Goal: Task Accomplishment & Management: Manage account settings

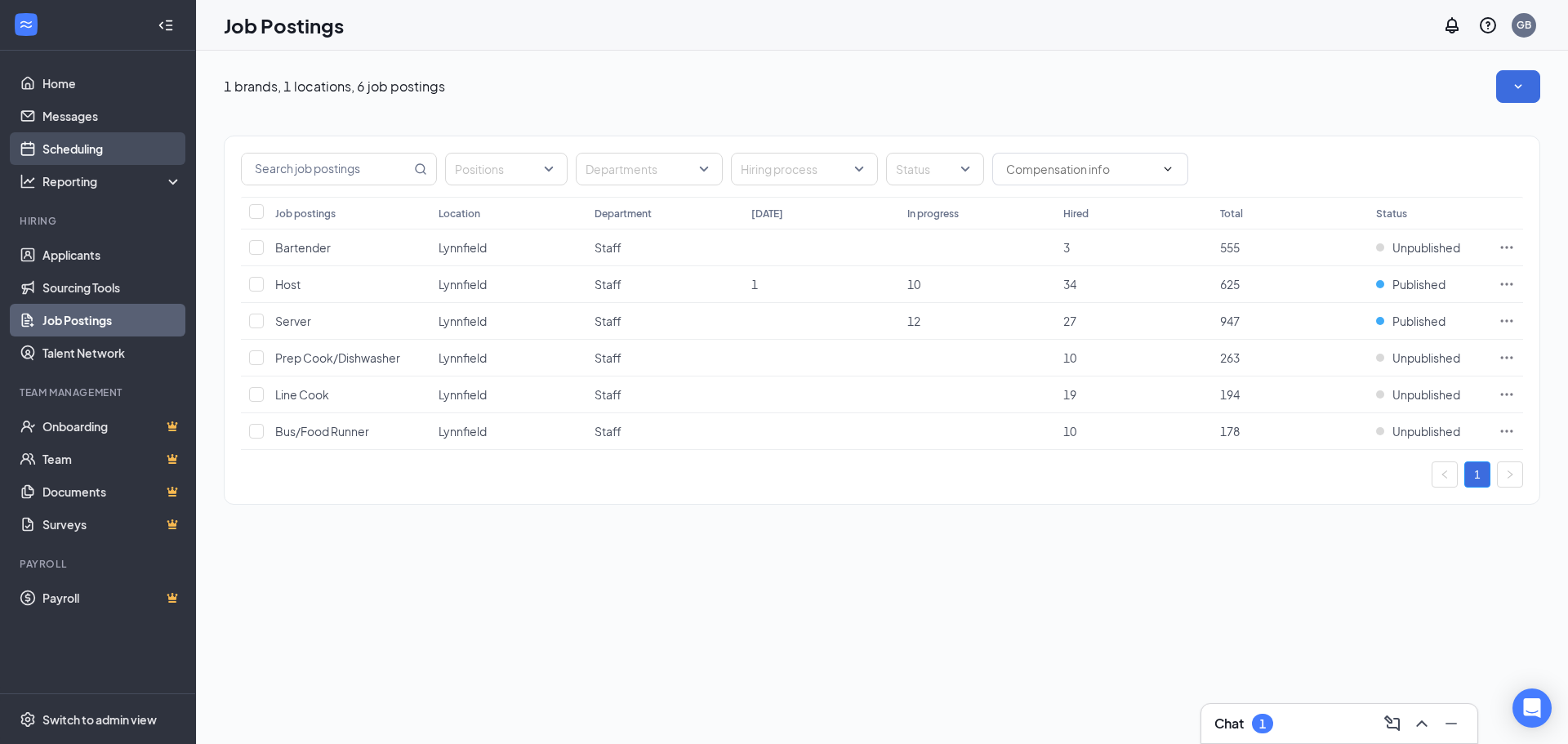
click at [121, 145] on link "Scheduling" at bounding box center [113, 148] width 139 height 33
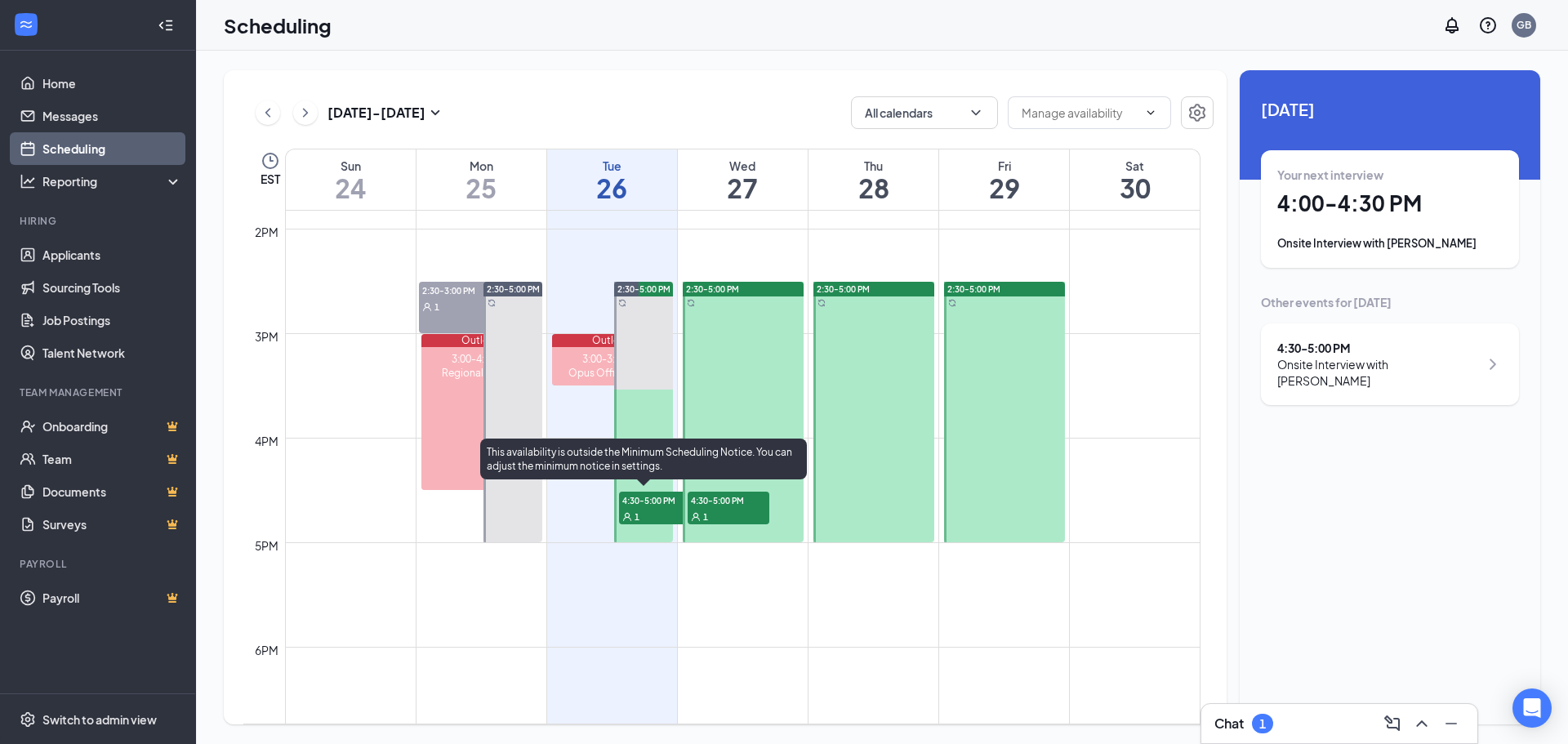
scroll to position [1457, 0]
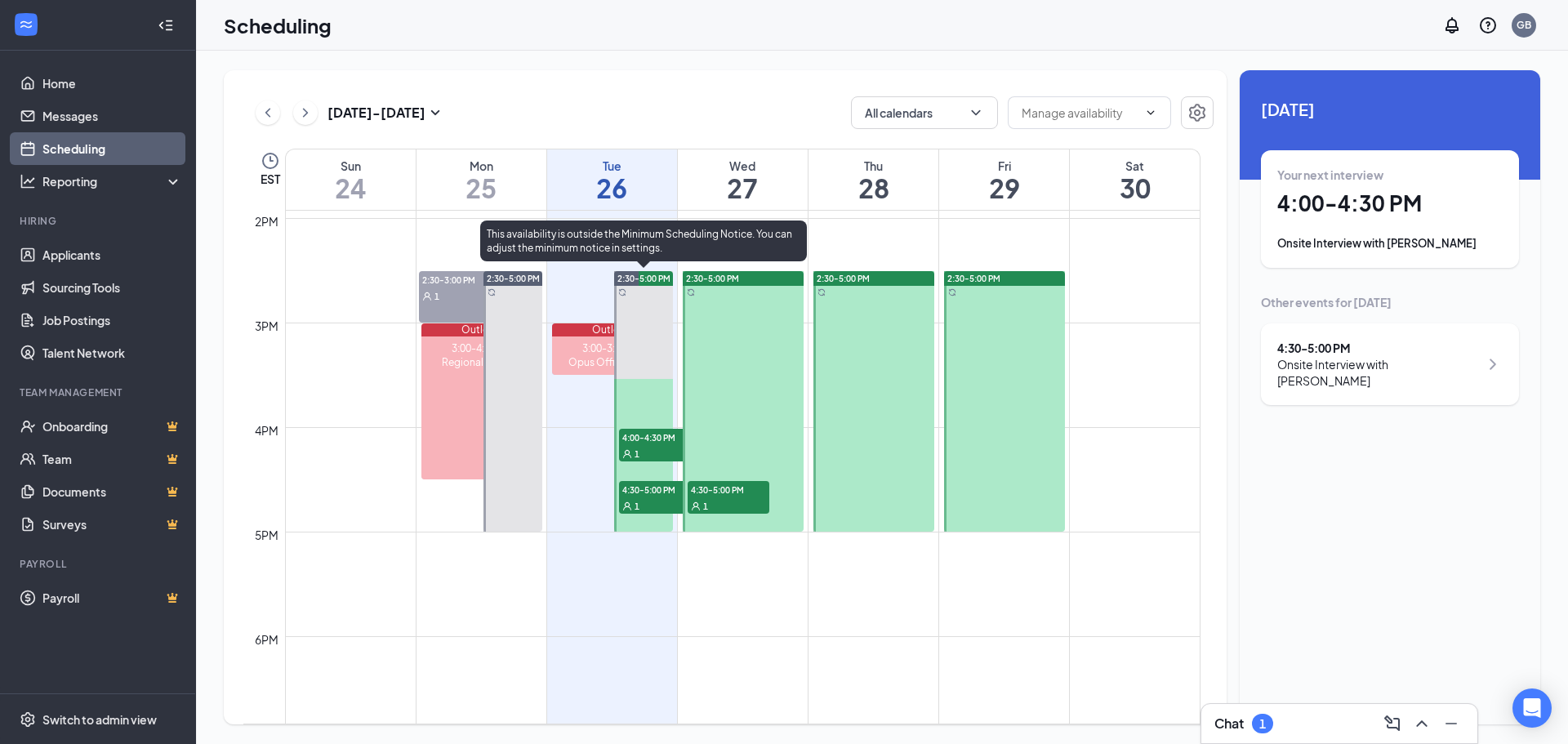
click at [636, 451] on span "1" at bounding box center [637, 454] width 5 height 12
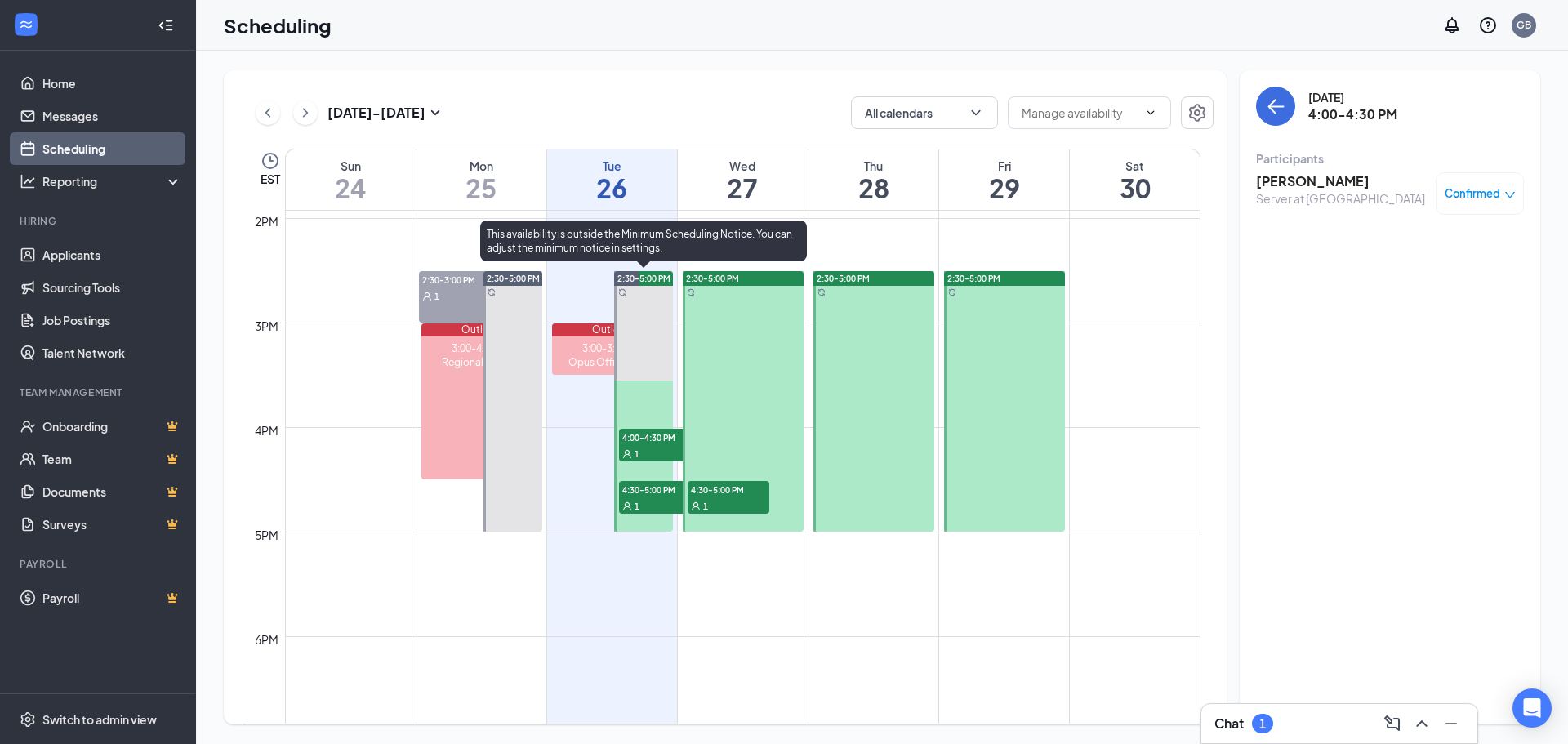
click at [649, 507] on div "1" at bounding box center [660, 505] width 82 height 16
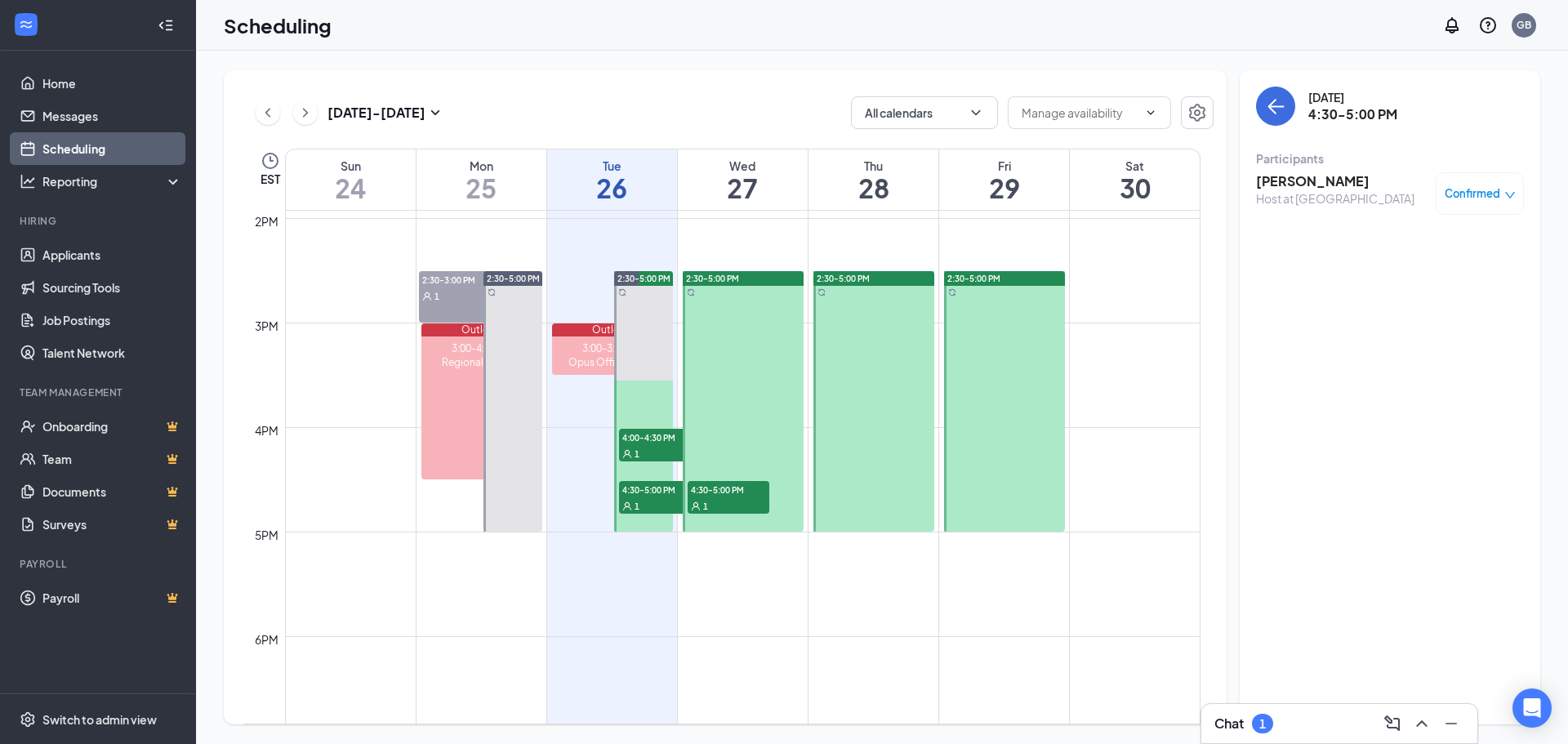
click at [717, 500] on div "1" at bounding box center [728, 505] width 82 height 16
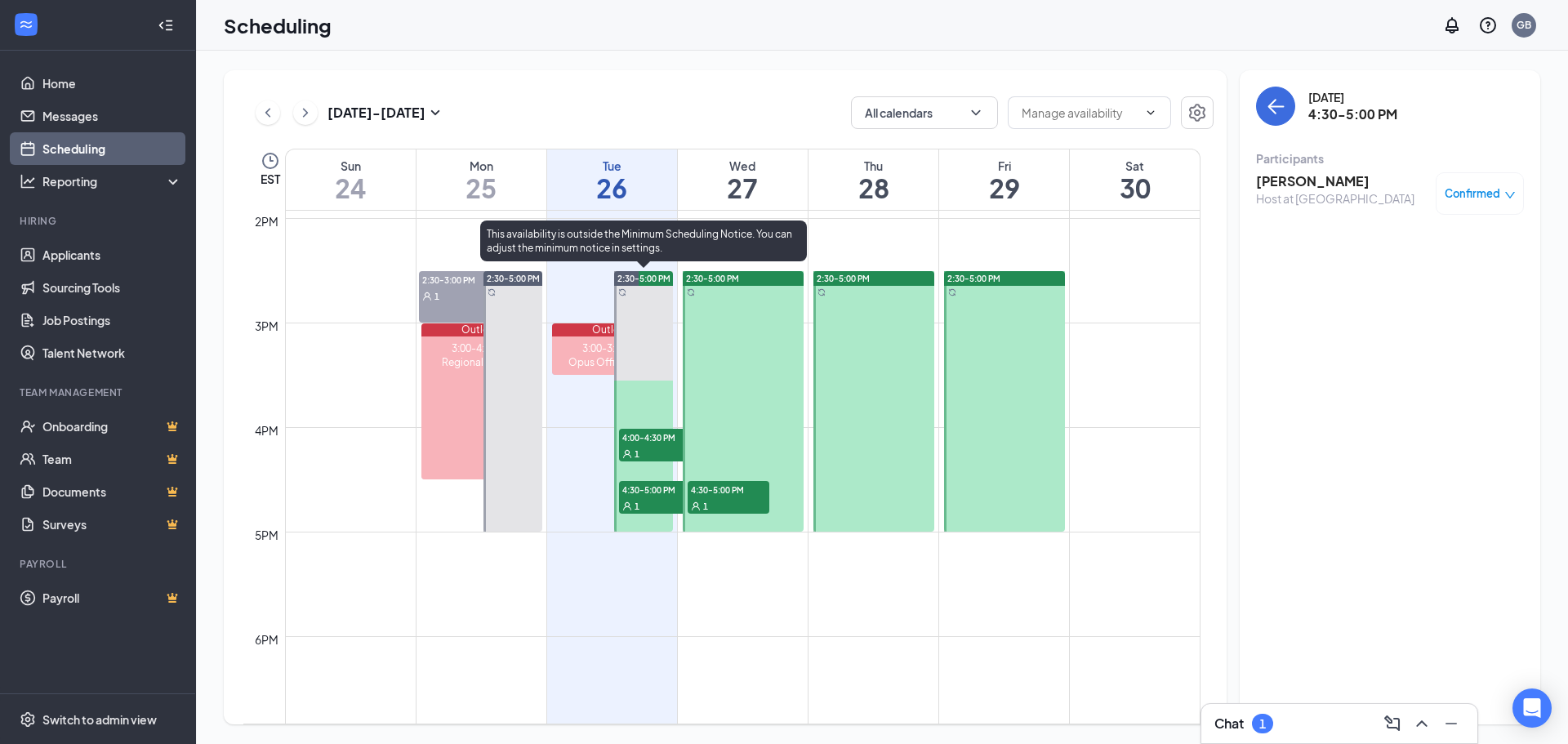
click at [656, 451] on div "1" at bounding box center [660, 453] width 82 height 16
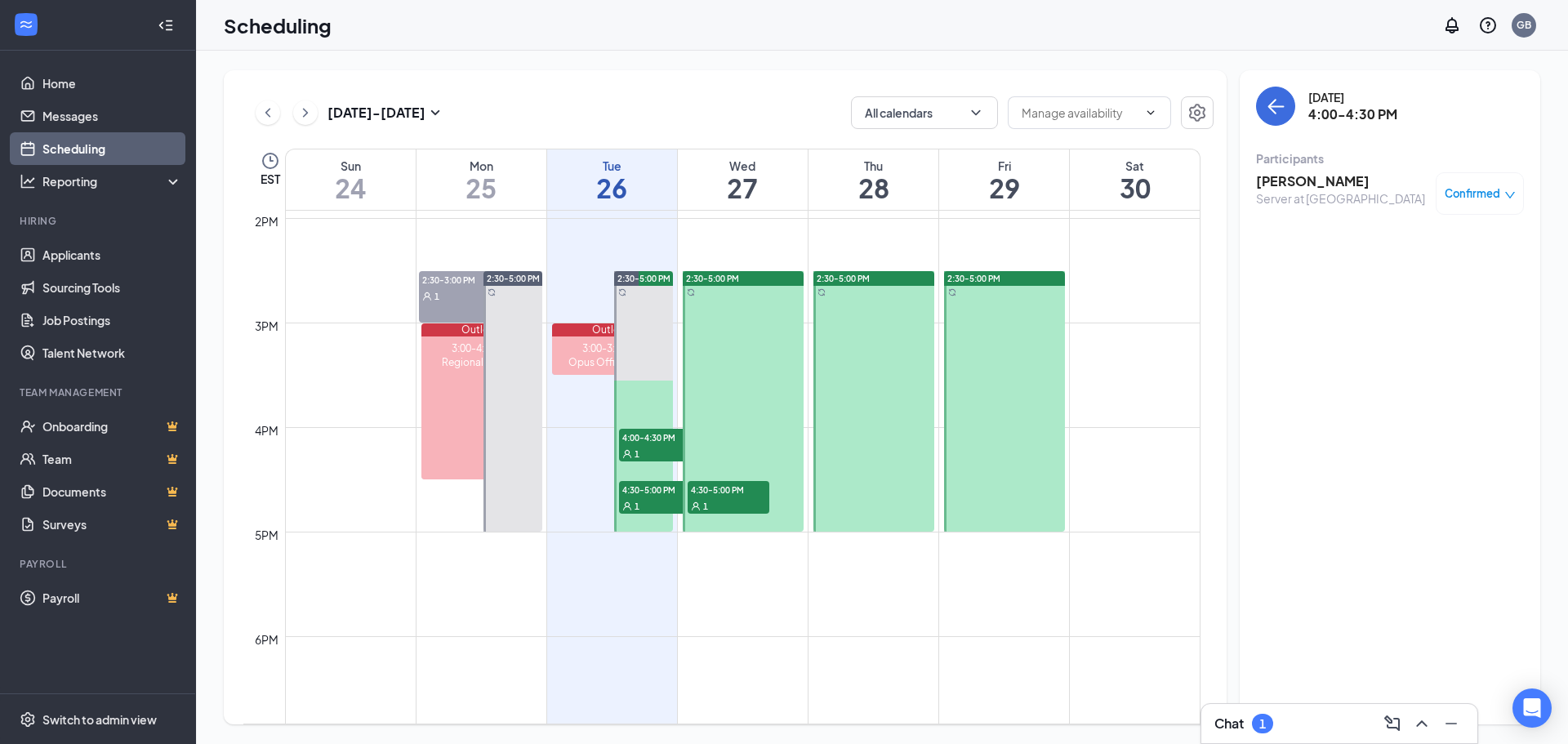
click at [714, 501] on div "1" at bounding box center [728, 505] width 82 height 16
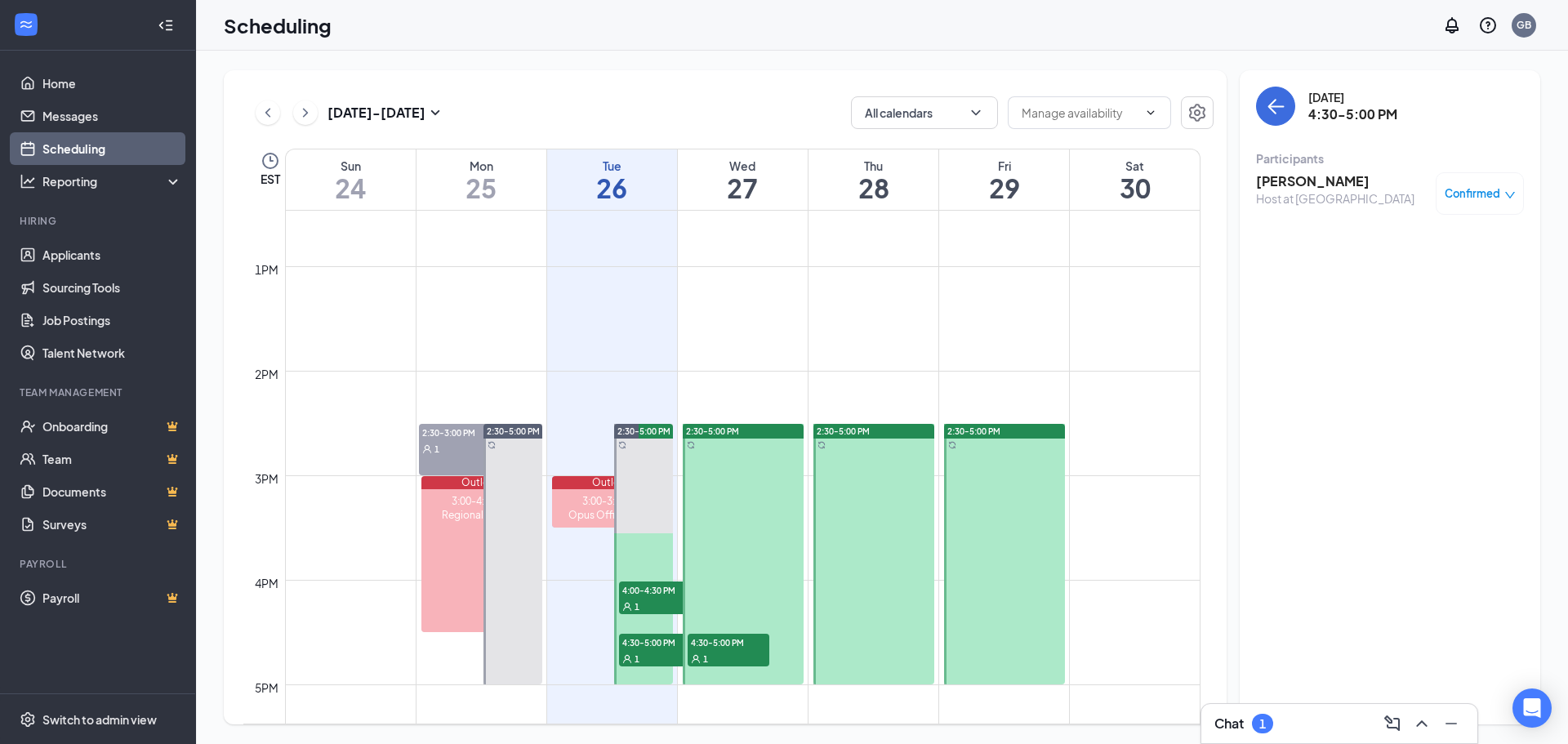
scroll to position [1334, 0]
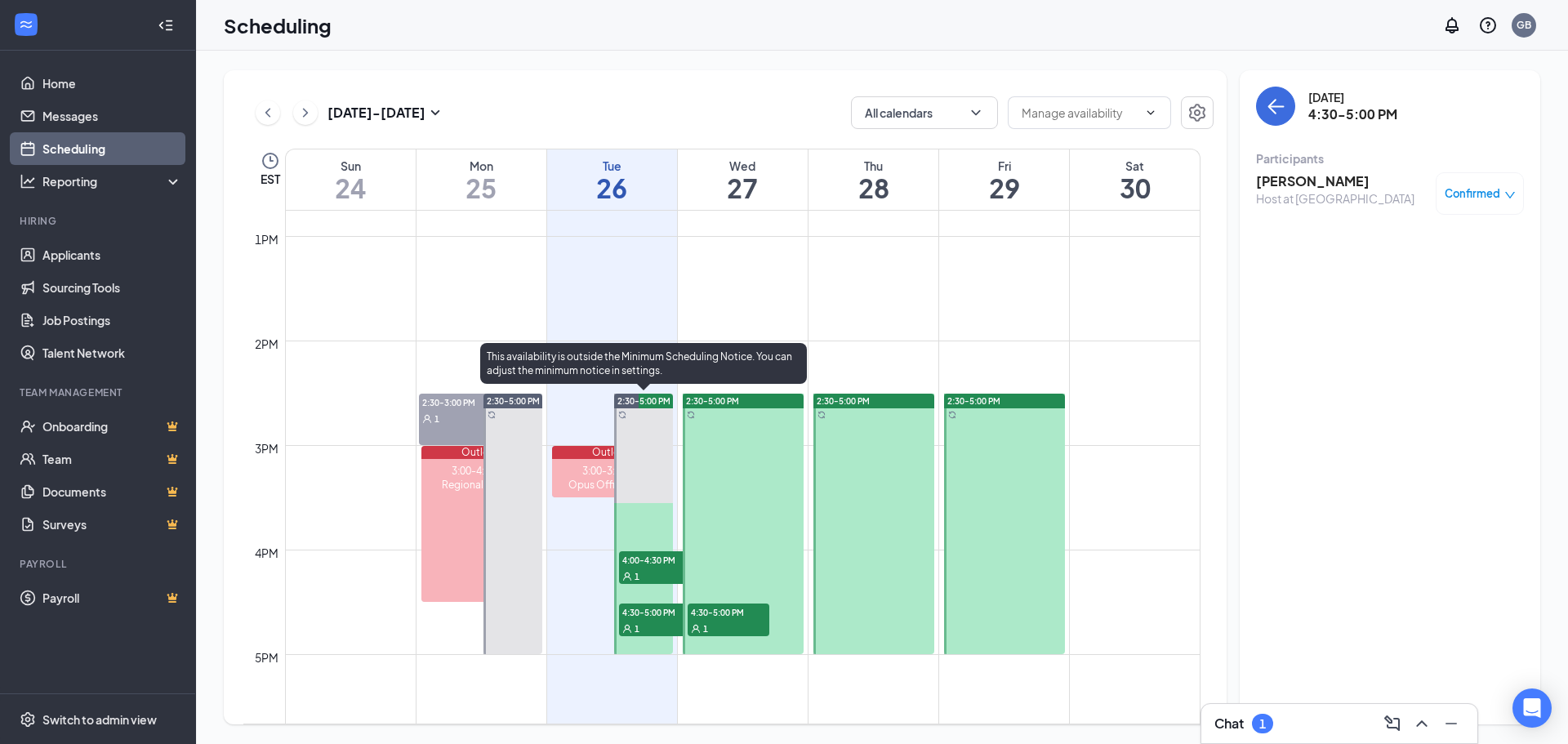
click at [676, 627] on div "1" at bounding box center [660, 628] width 82 height 16
click at [661, 577] on div "1" at bounding box center [660, 575] width 82 height 16
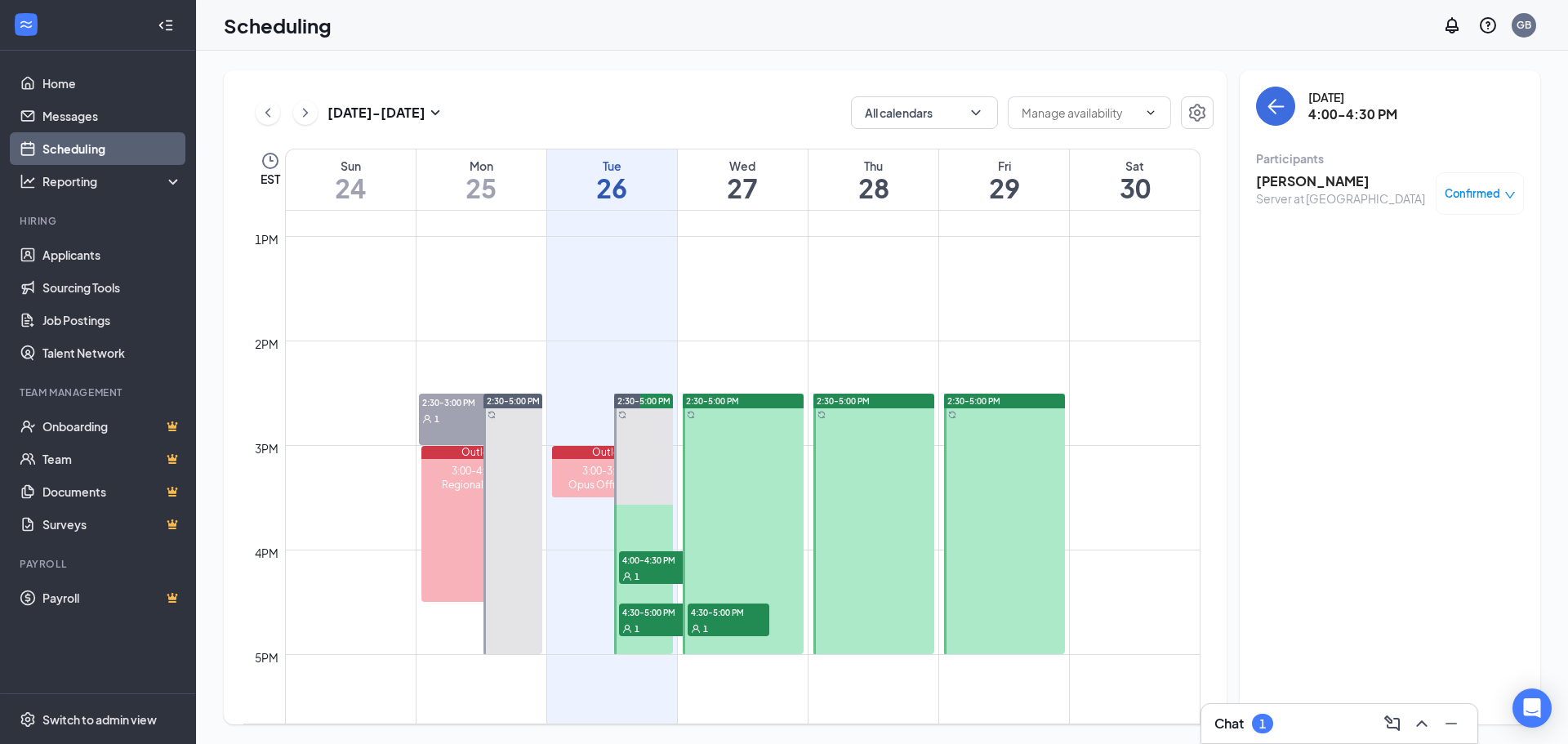
click at [724, 633] on div "1" at bounding box center [728, 628] width 82 height 16
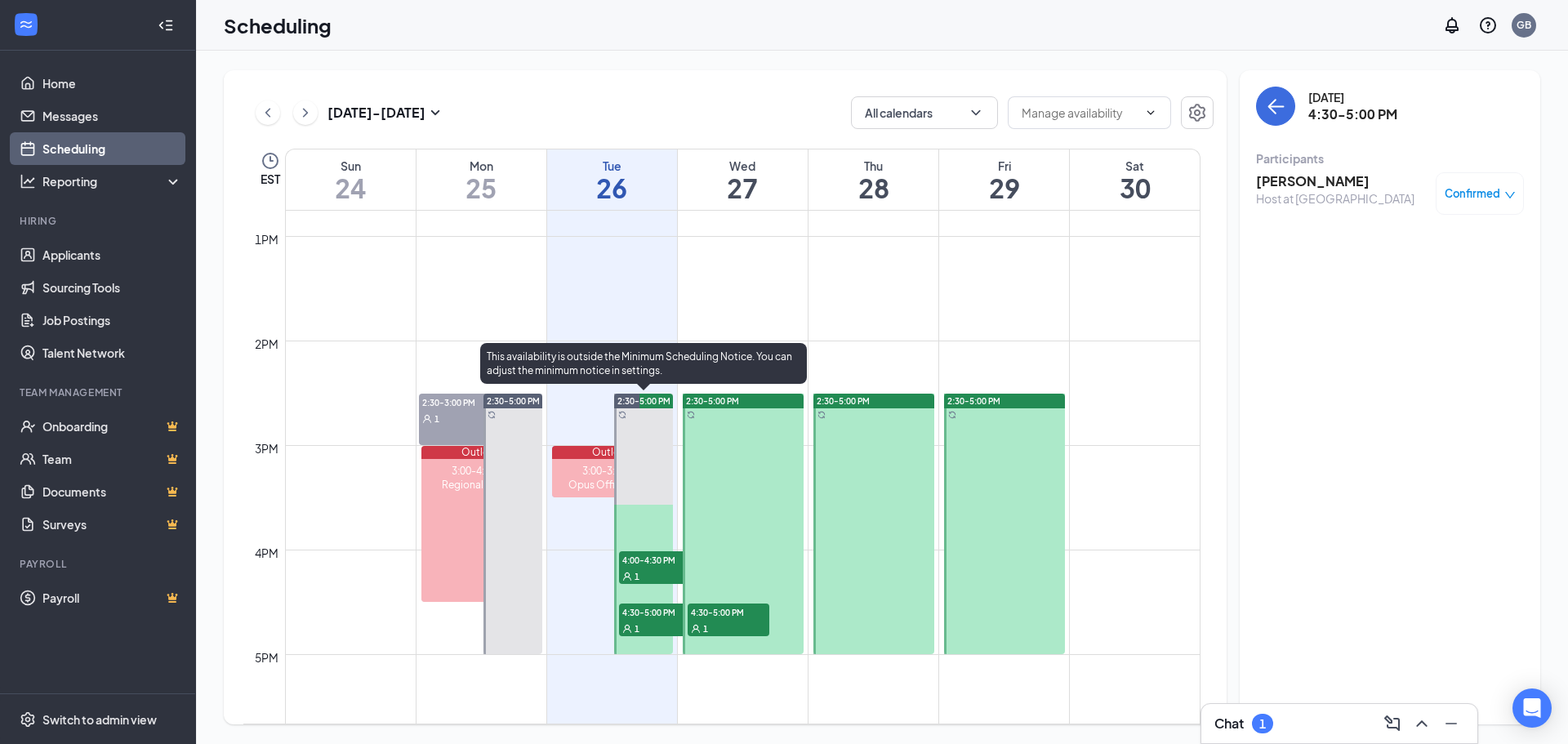
click at [670, 627] on div "1" at bounding box center [660, 628] width 82 height 16
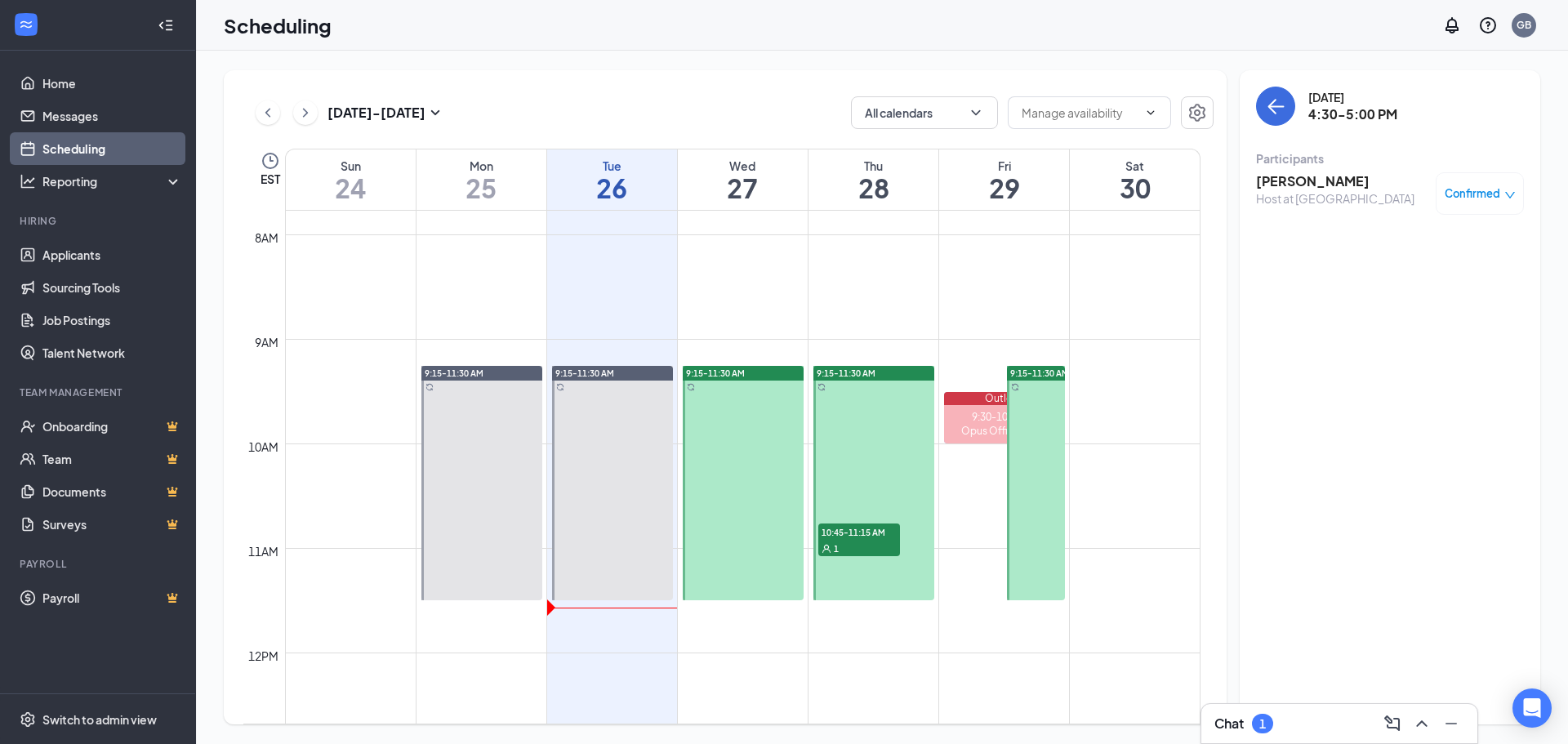
scroll to position [818, 0]
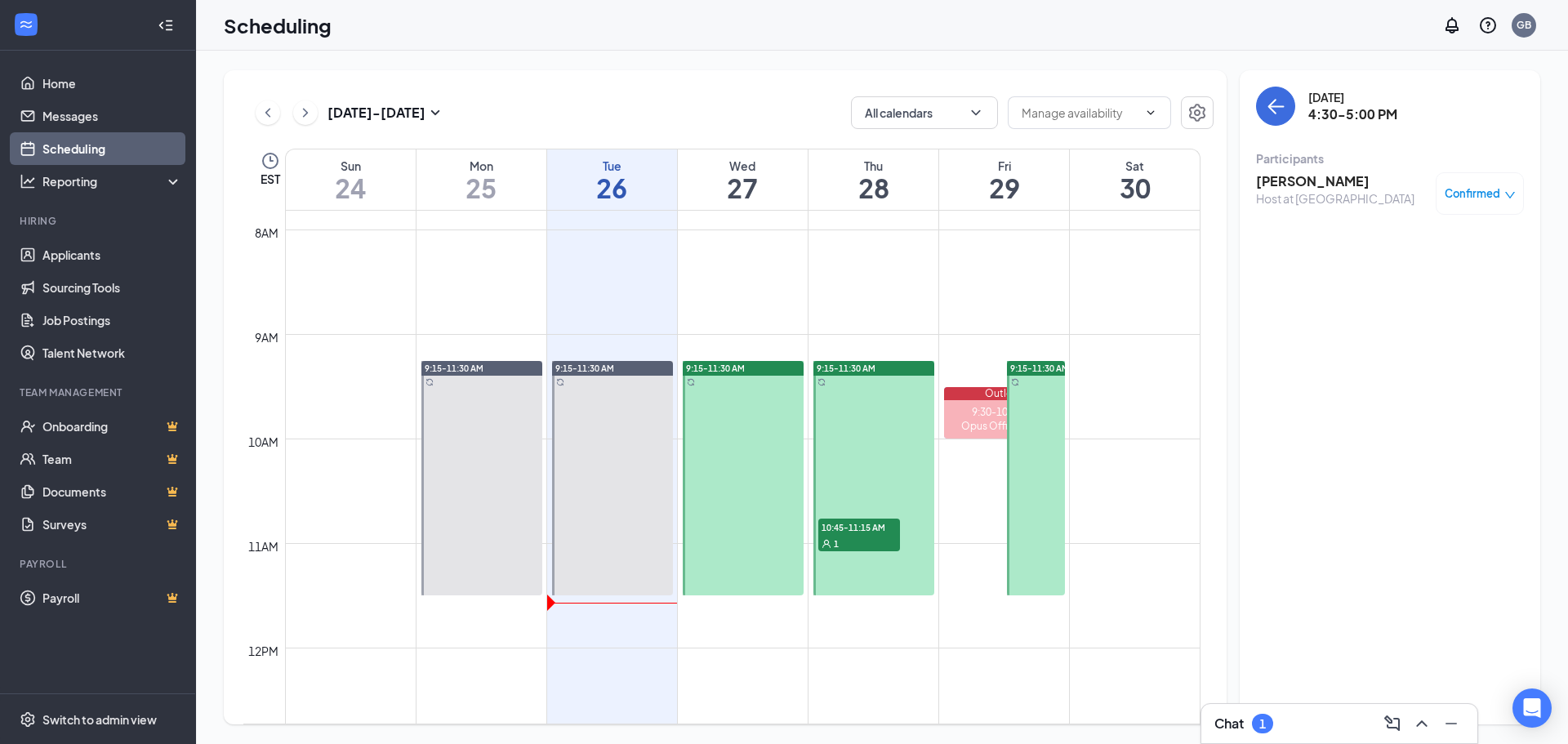
click at [876, 543] on div "1" at bounding box center [859, 542] width 82 height 16
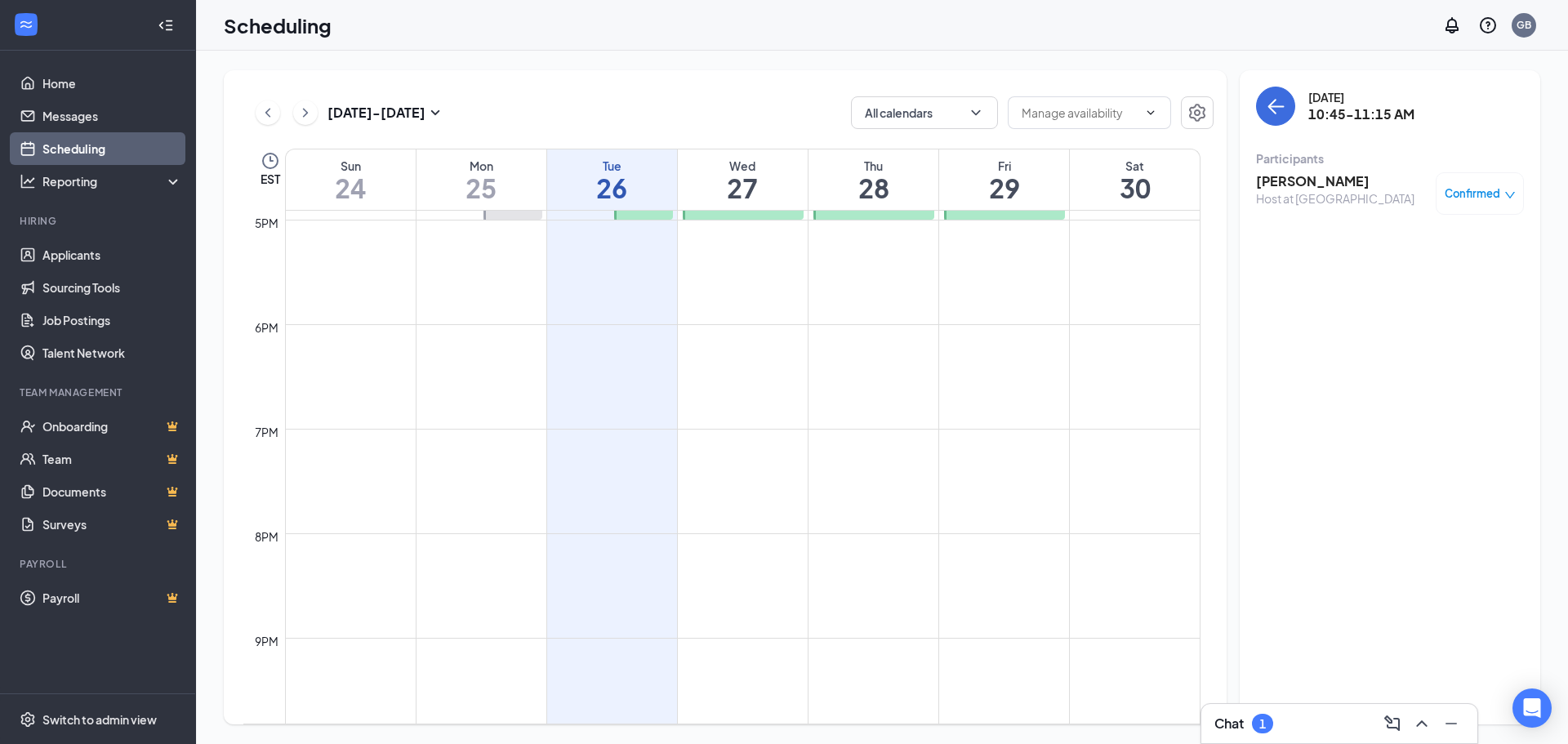
scroll to position [1333, 0]
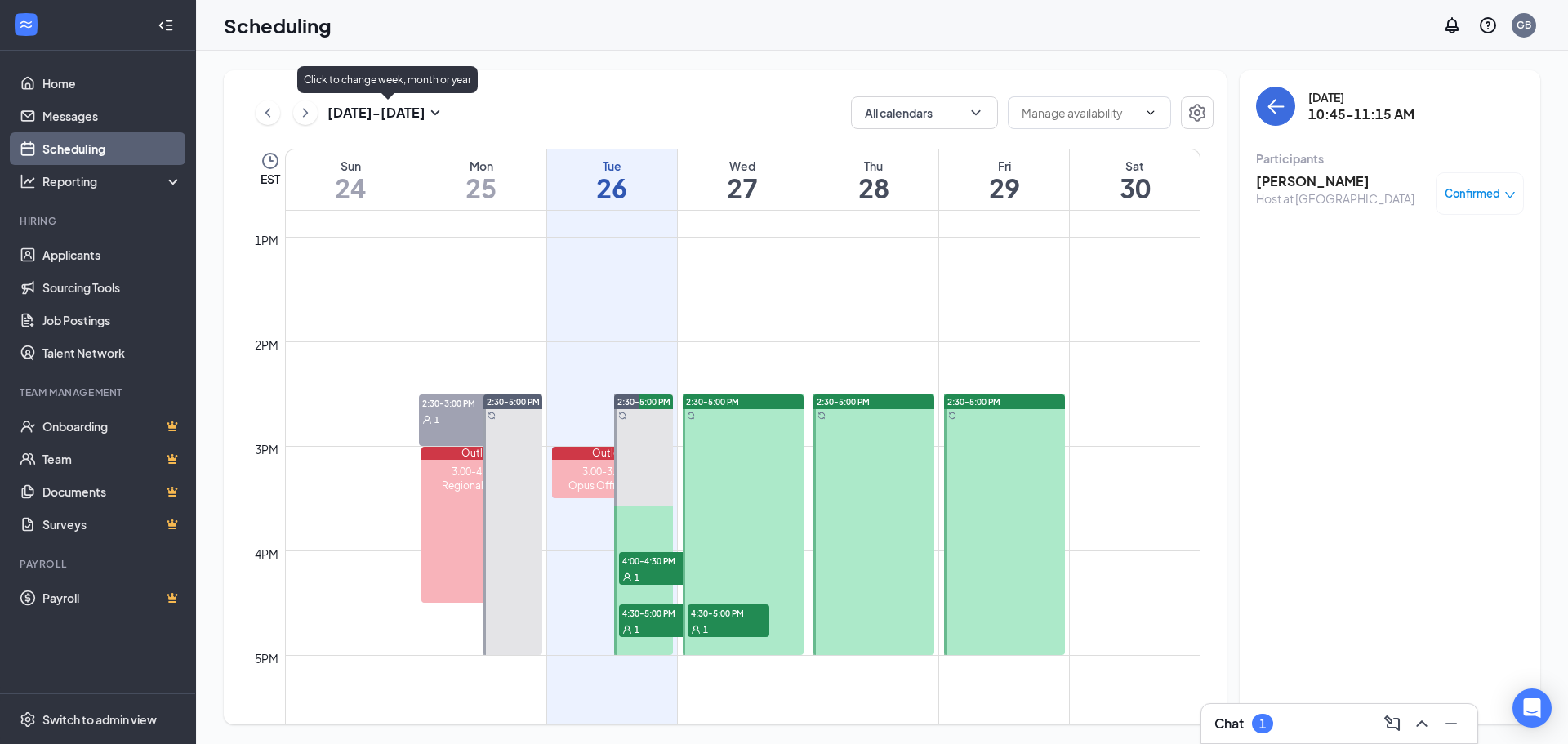
click at [436, 110] on icon "SmallChevronDown" at bounding box center [434, 112] width 19 height 19
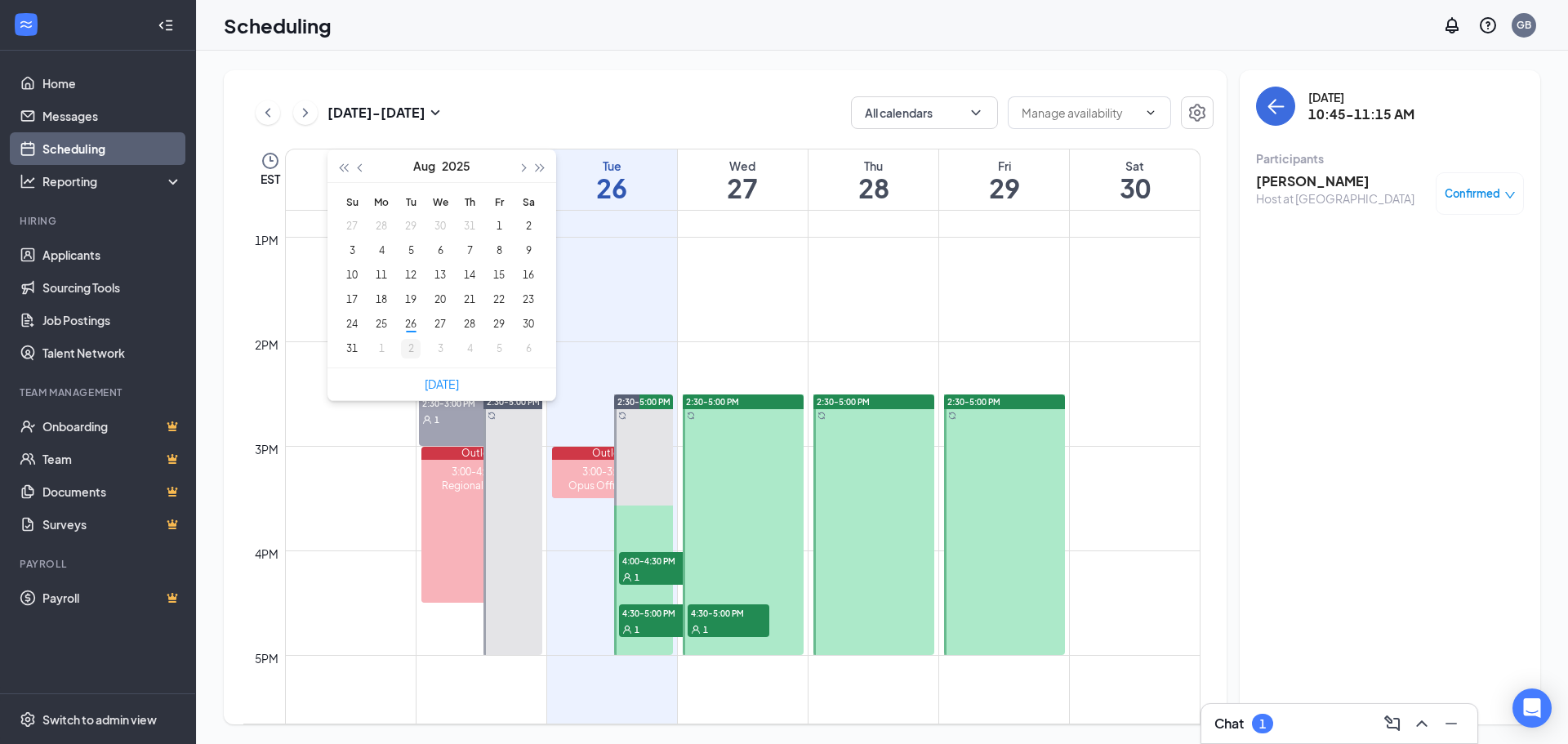
type input "[DATE]"
click at [406, 356] on div "2" at bounding box center [410, 348] width 19 height 19
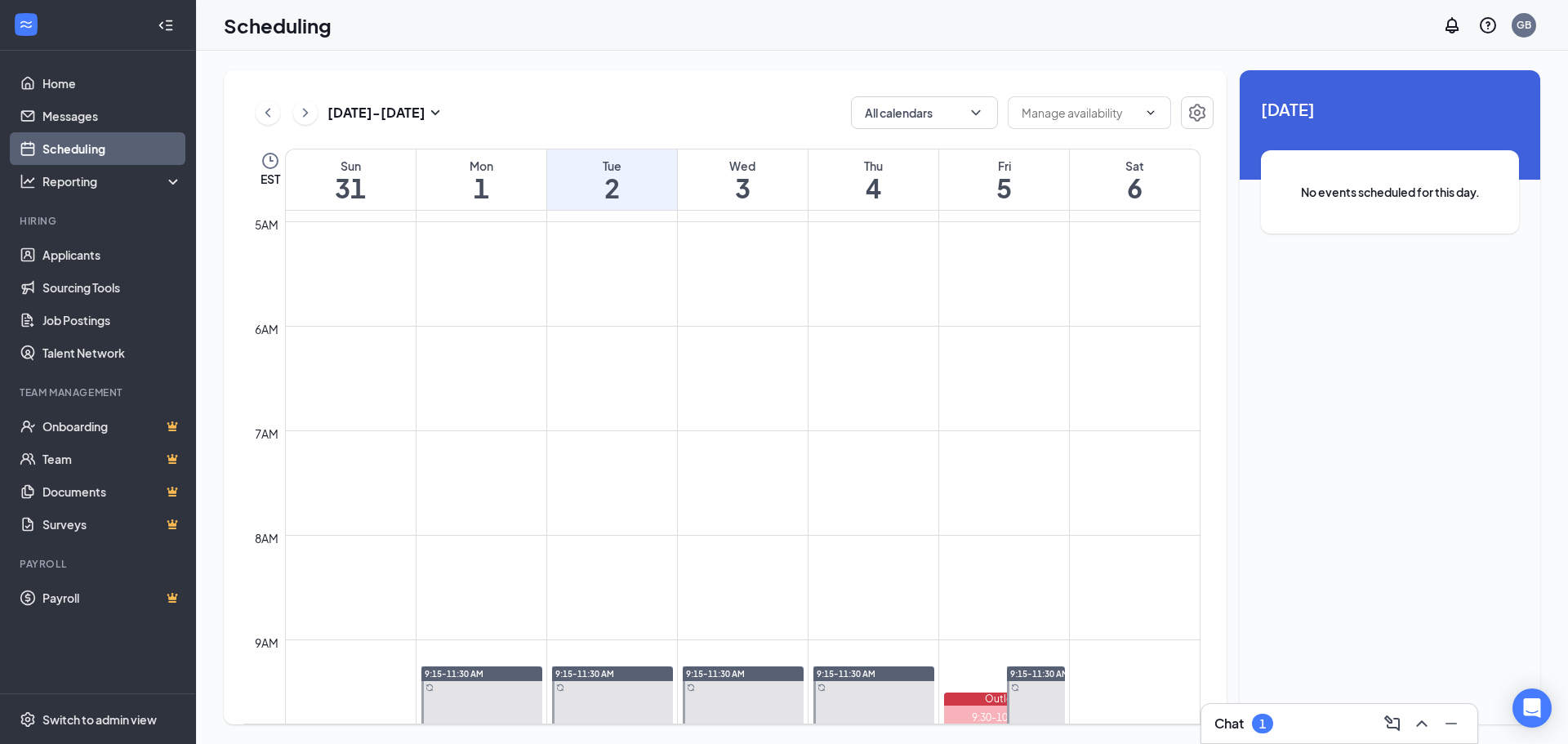
scroll to position [367, 0]
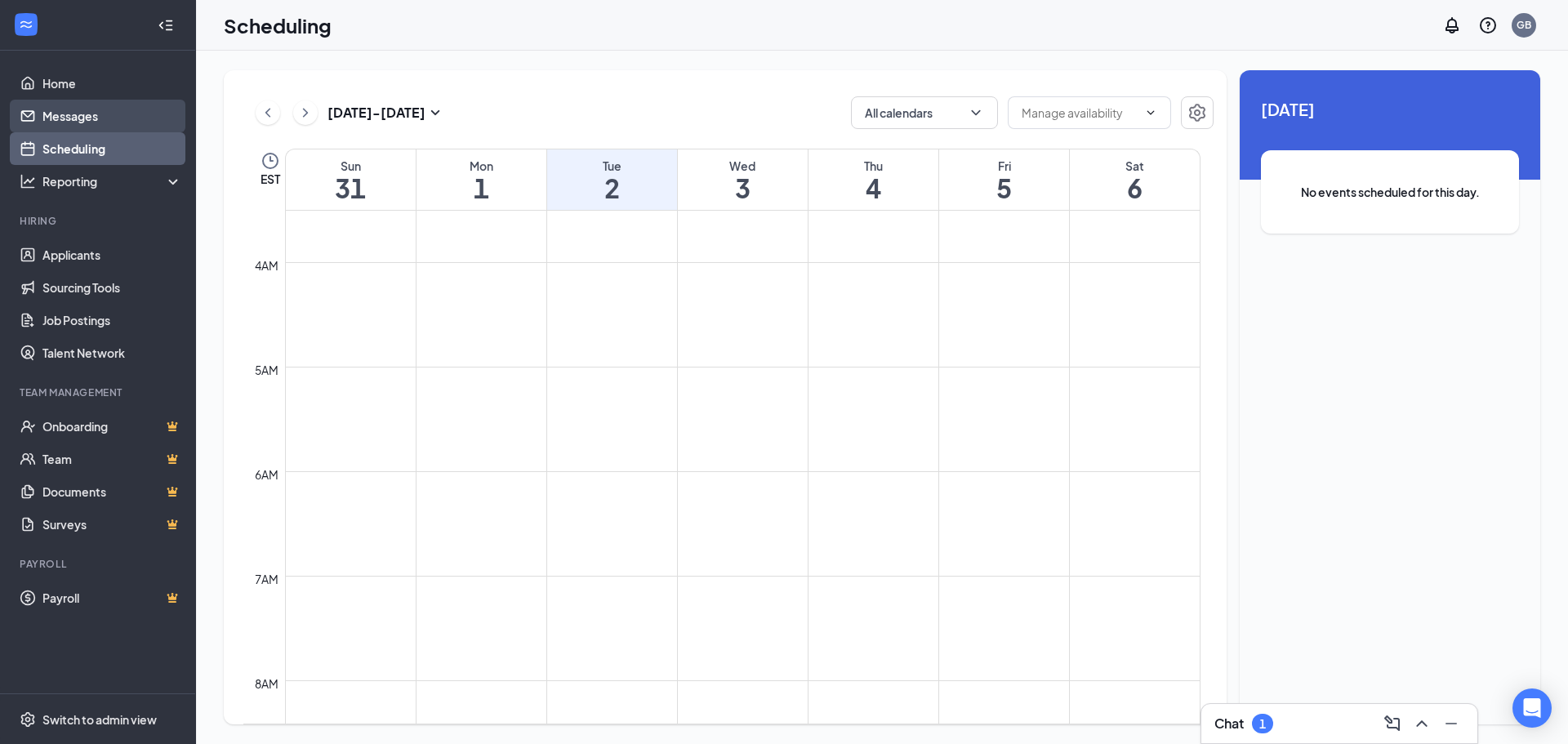
click at [92, 120] on link "Messages" at bounding box center [113, 116] width 139 height 33
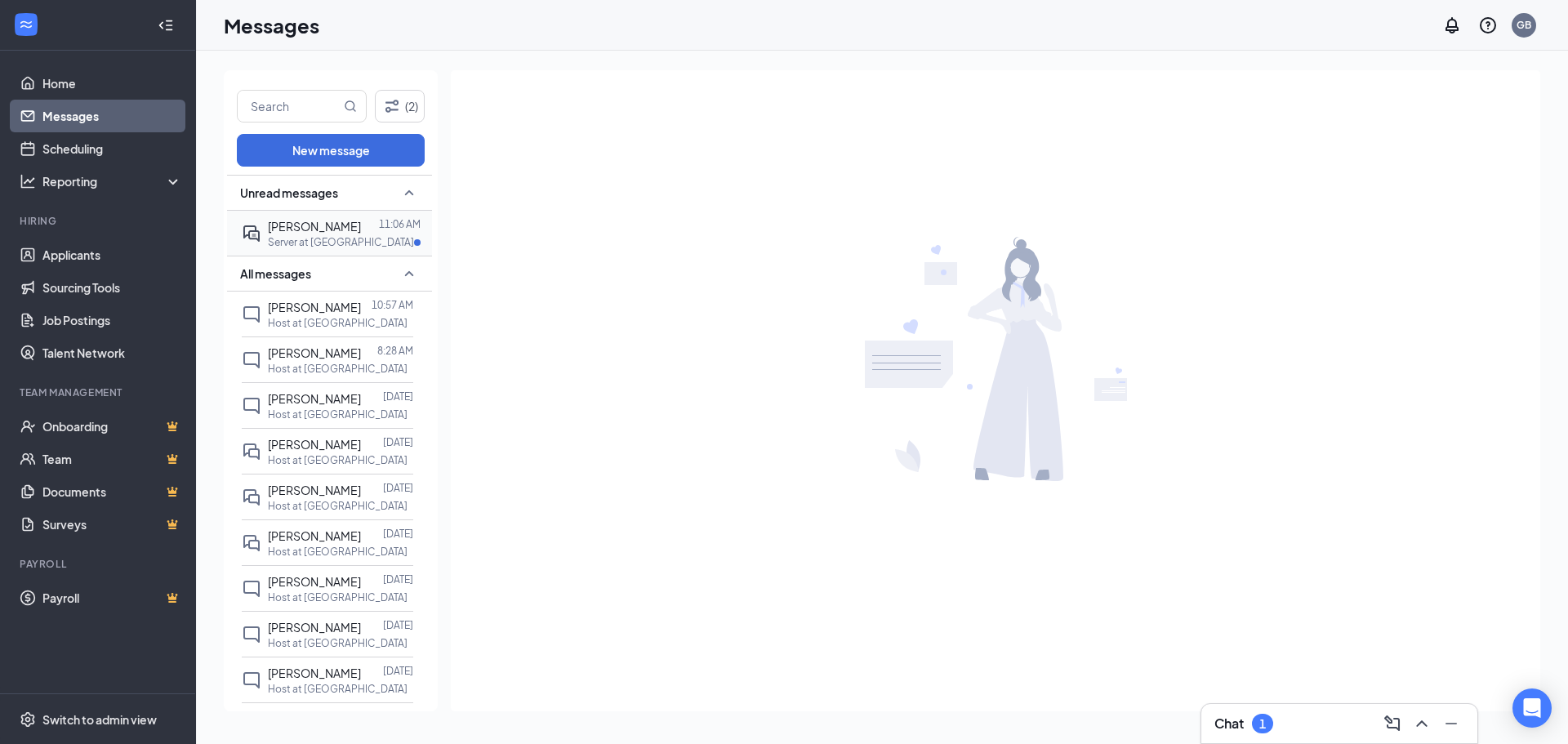
click at [234, 245] on div "[PERSON_NAME] 11:06 AM Server at [GEOGRAPHIC_DATA]" at bounding box center [329, 233] width 205 height 45
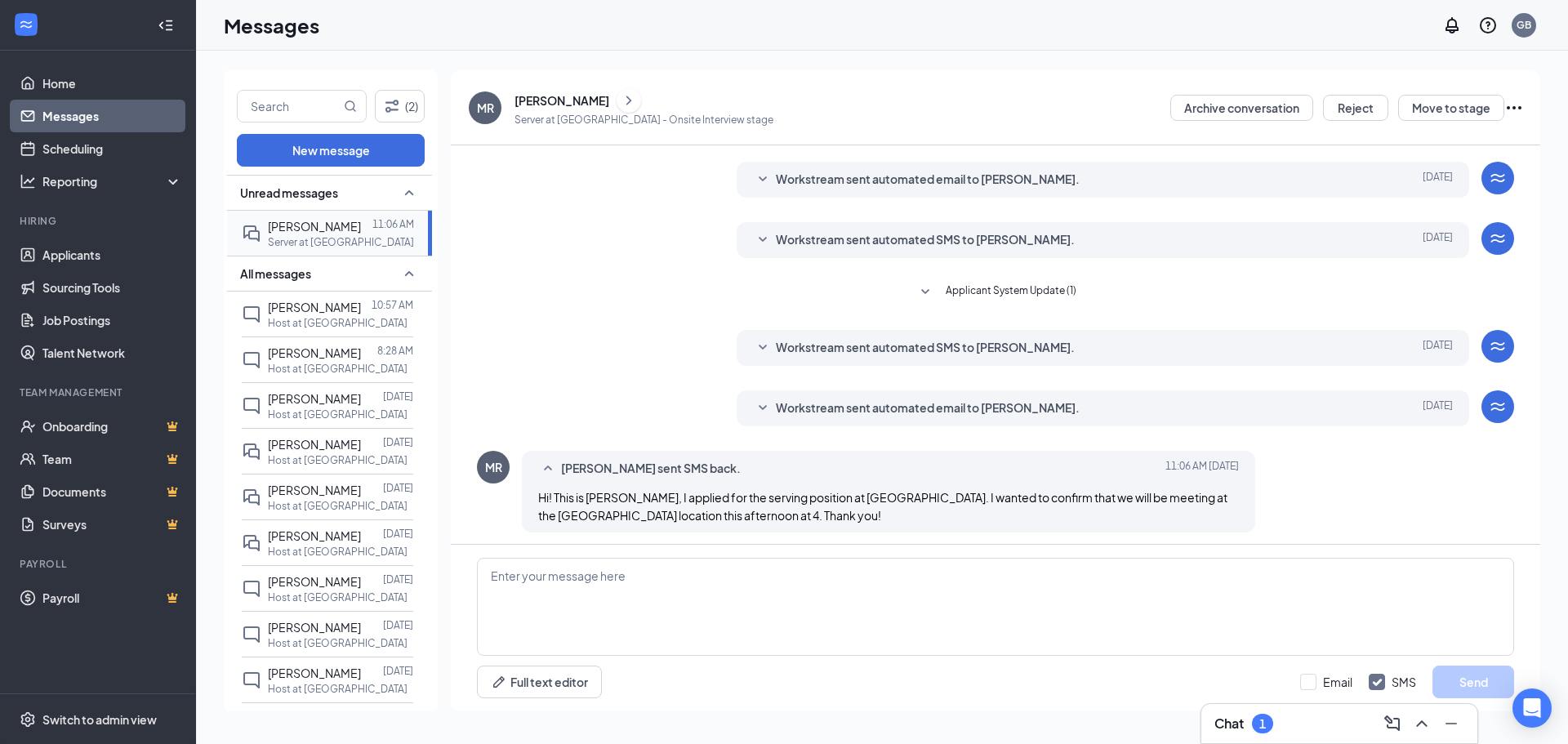
scroll to position [265, 0]
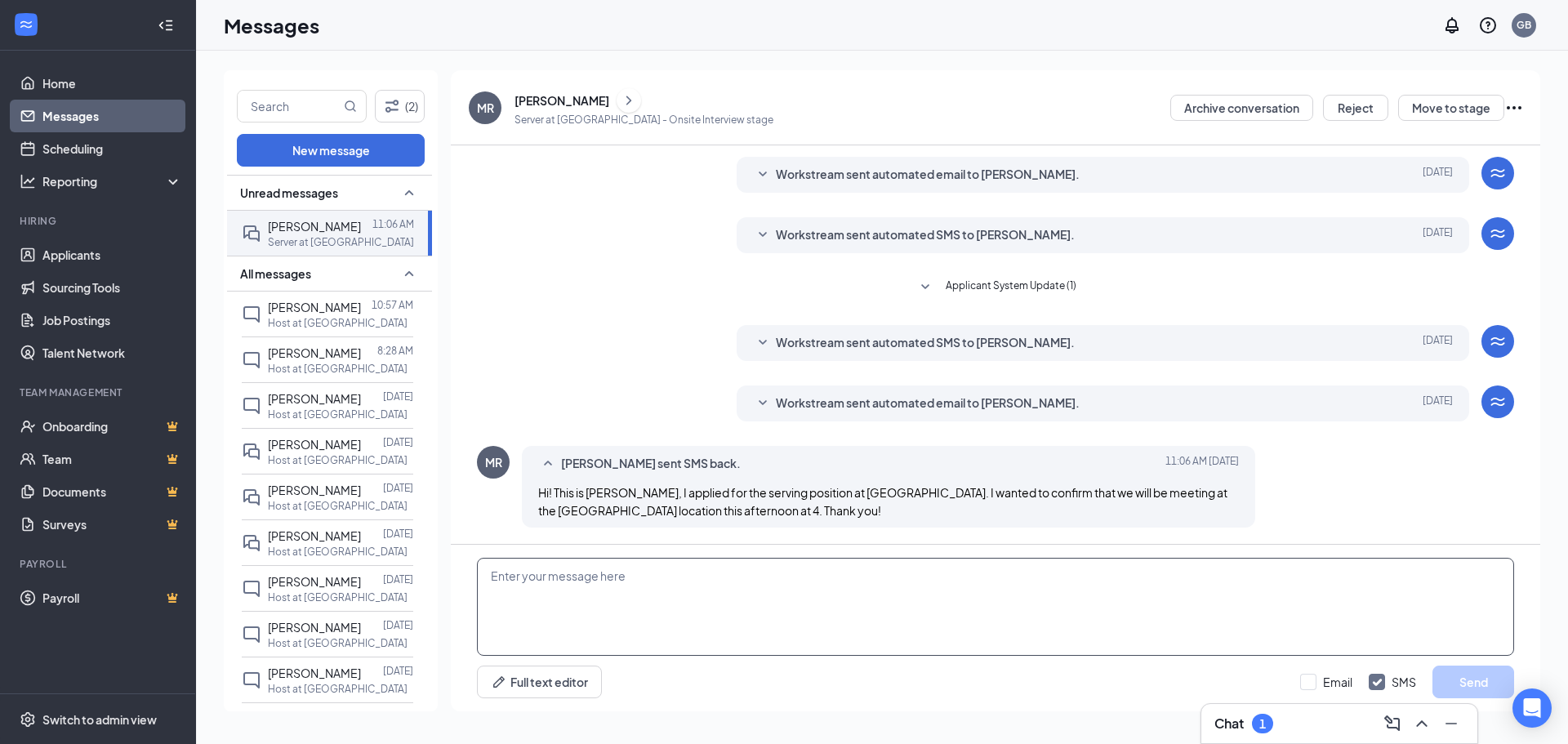
click at [681, 578] on textarea at bounding box center [995, 607] width 1037 height 98
type textarea "Hi [PERSON_NAME]. We look forward to meeting you [DATE] at 4pm."
click at [1469, 684] on button "Send" at bounding box center [1472, 682] width 82 height 33
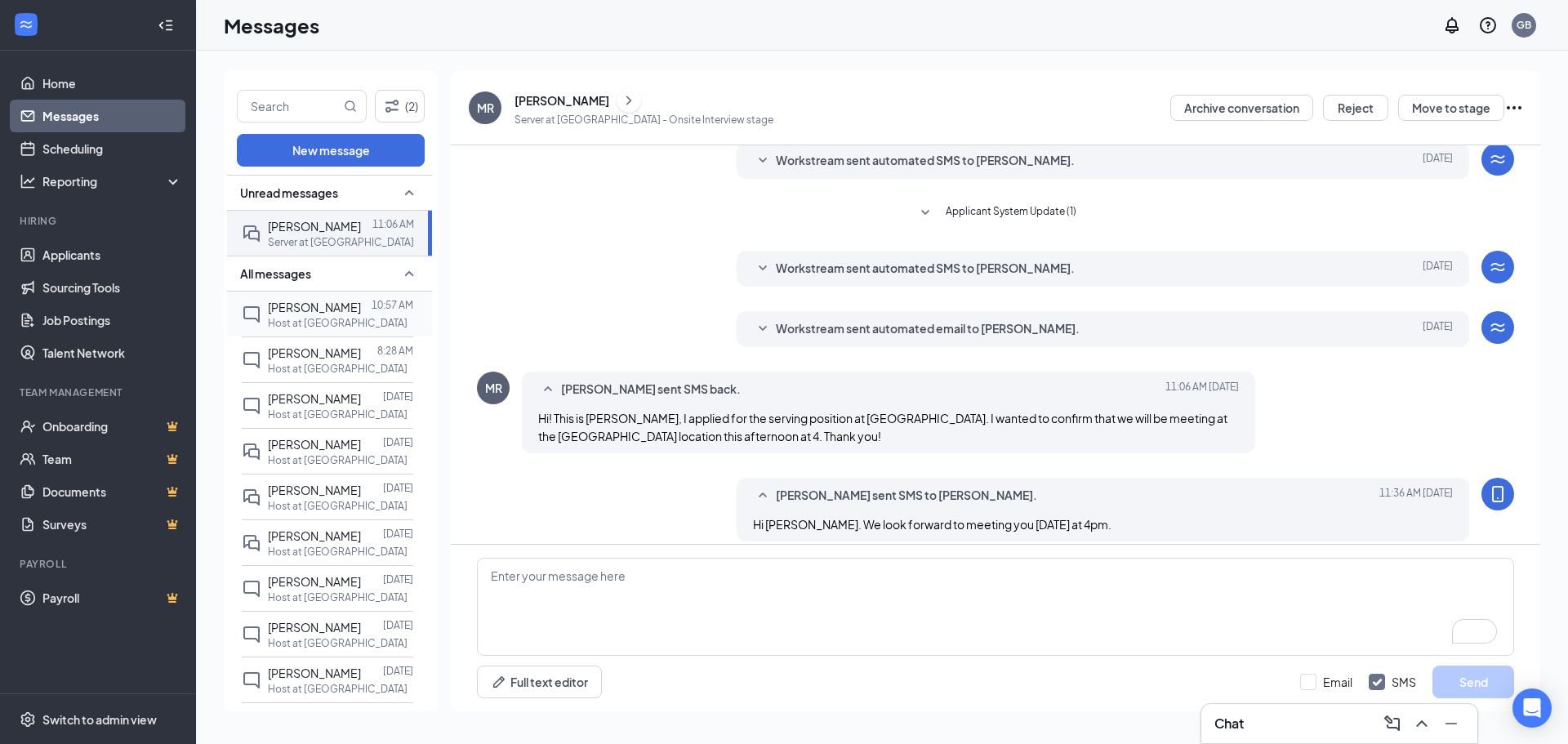
scroll to position [353, 0]
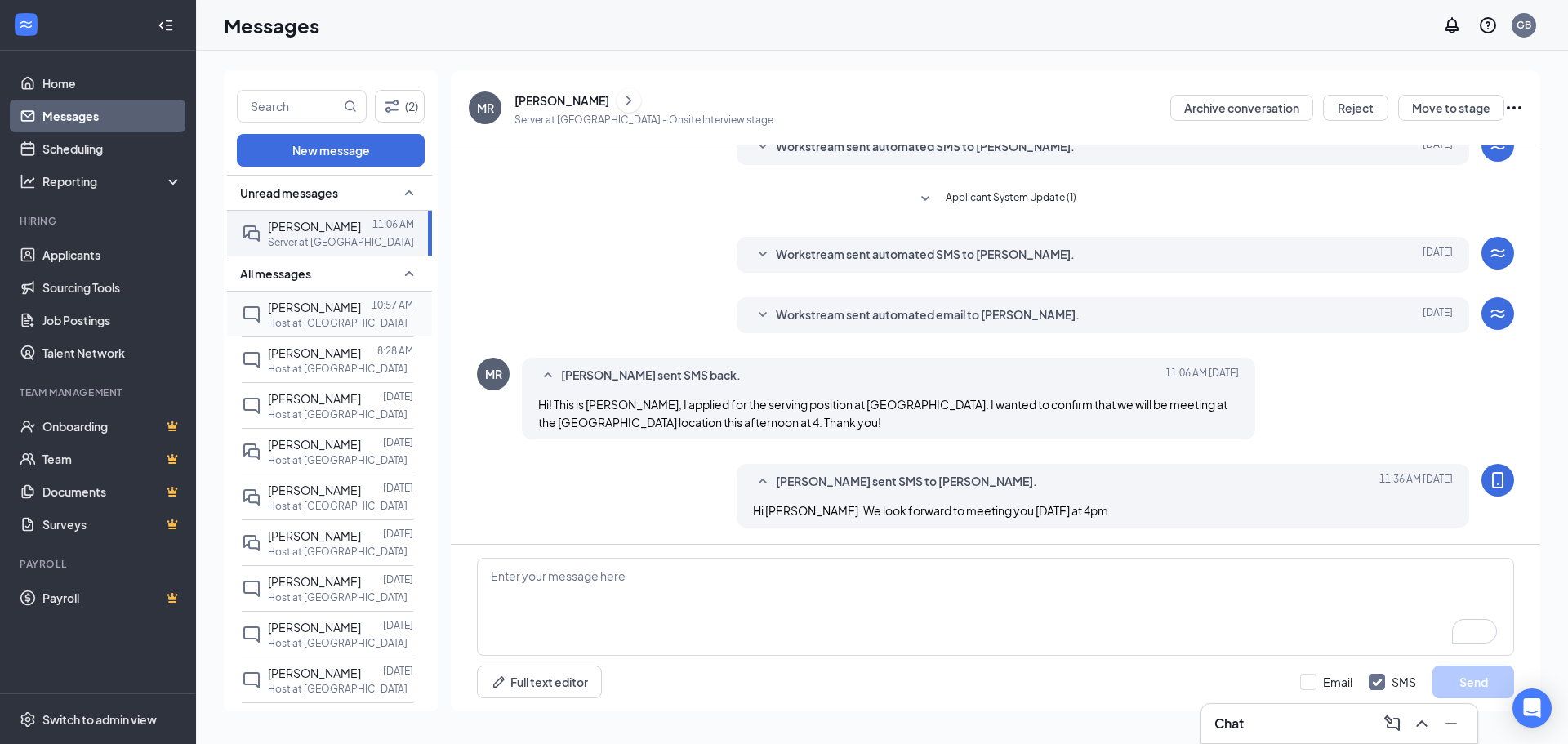
click at [238, 327] on div "[PERSON_NAME] 10:57 AM Host at [GEOGRAPHIC_DATA]" at bounding box center [329, 314] width 205 height 45
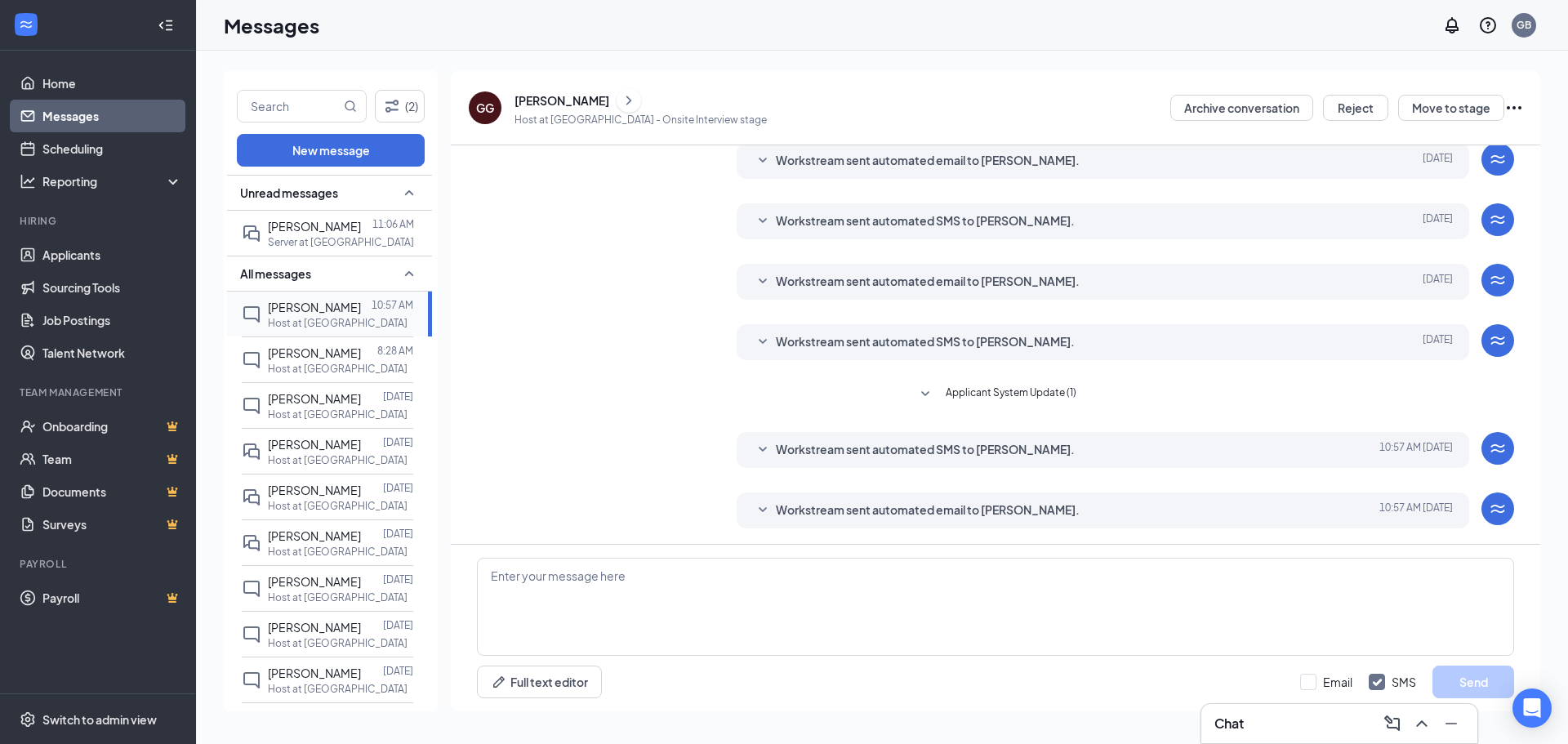
scroll to position [59, 0]
click at [754, 513] on icon "SmallChevronDown" at bounding box center [762, 509] width 19 height 19
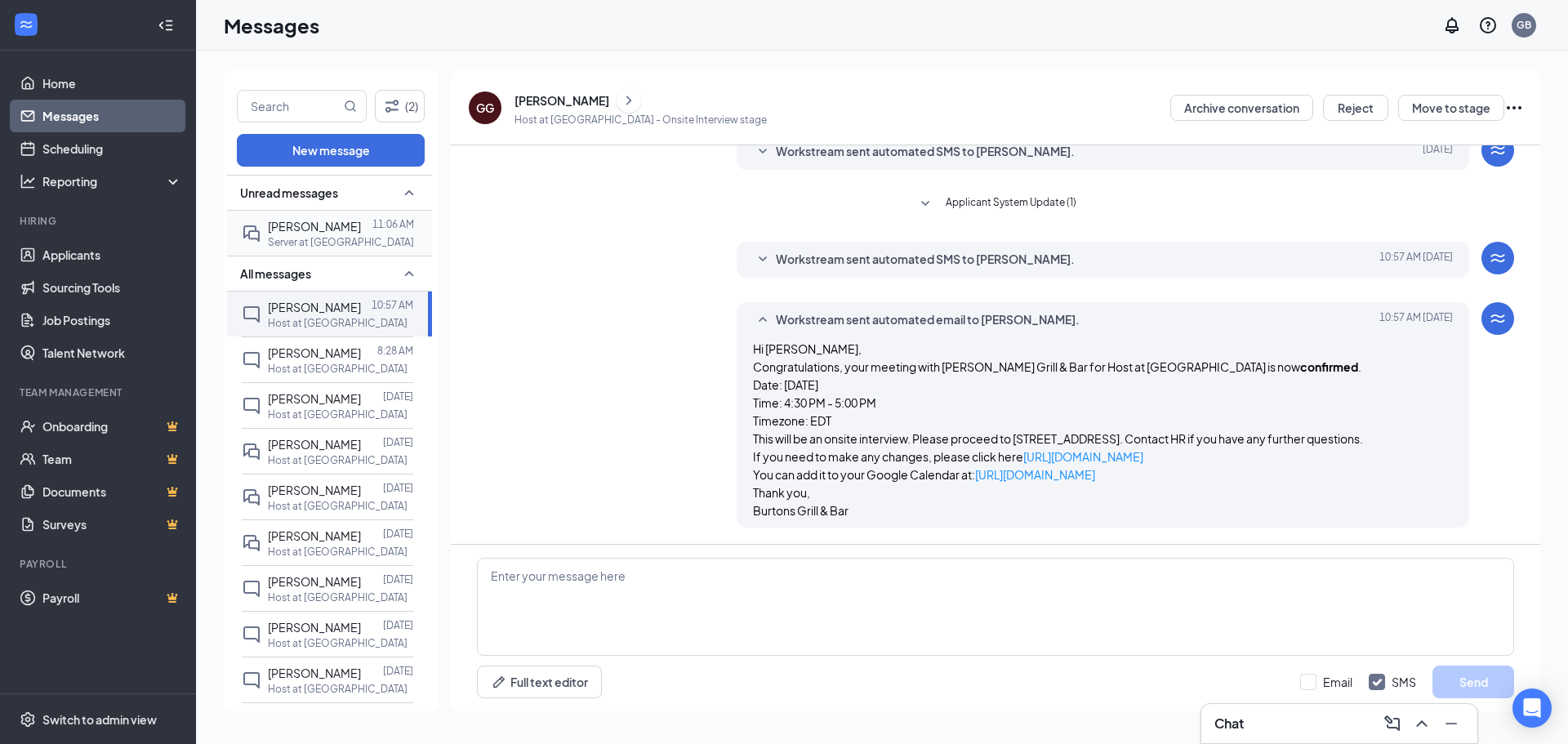
click at [275, 245] on p "Server at [GEOGRAPHIC_DATA]" at bounding box center [341, 242] width 146 height 14
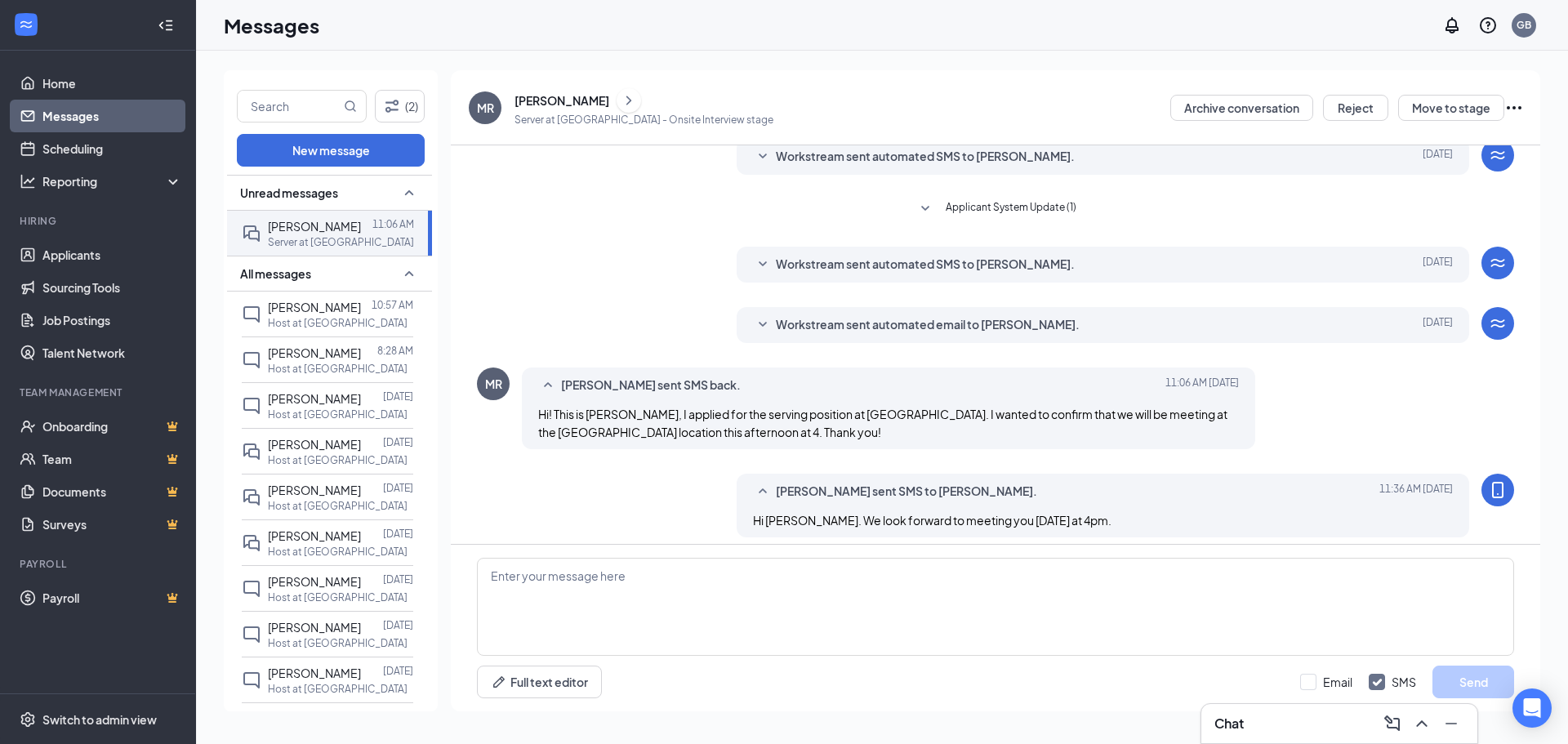
scroll to position [305, 0]
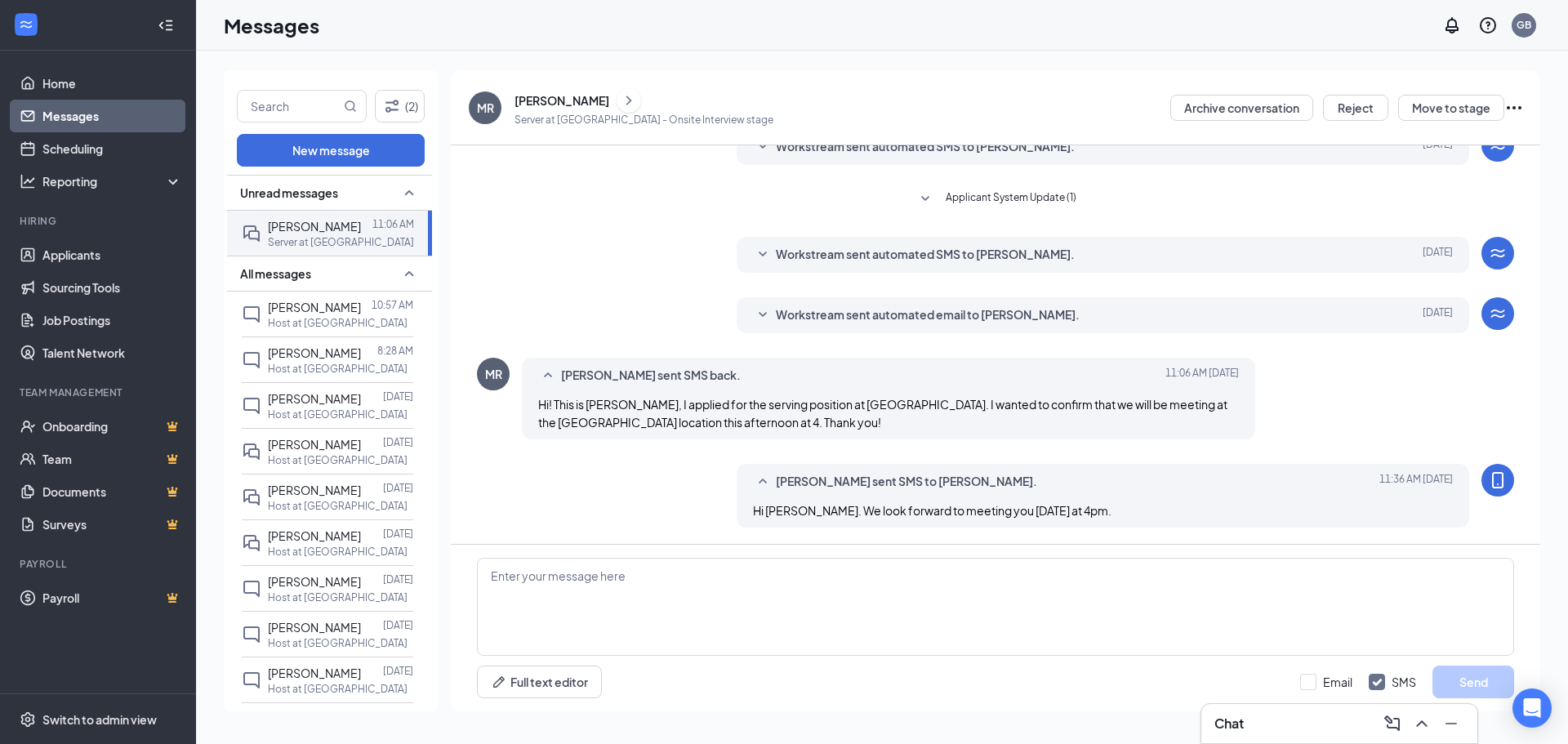
click at [763, 314] on icon "SmallChevronDown" at bounding box center [763, 314] width 8 height 5
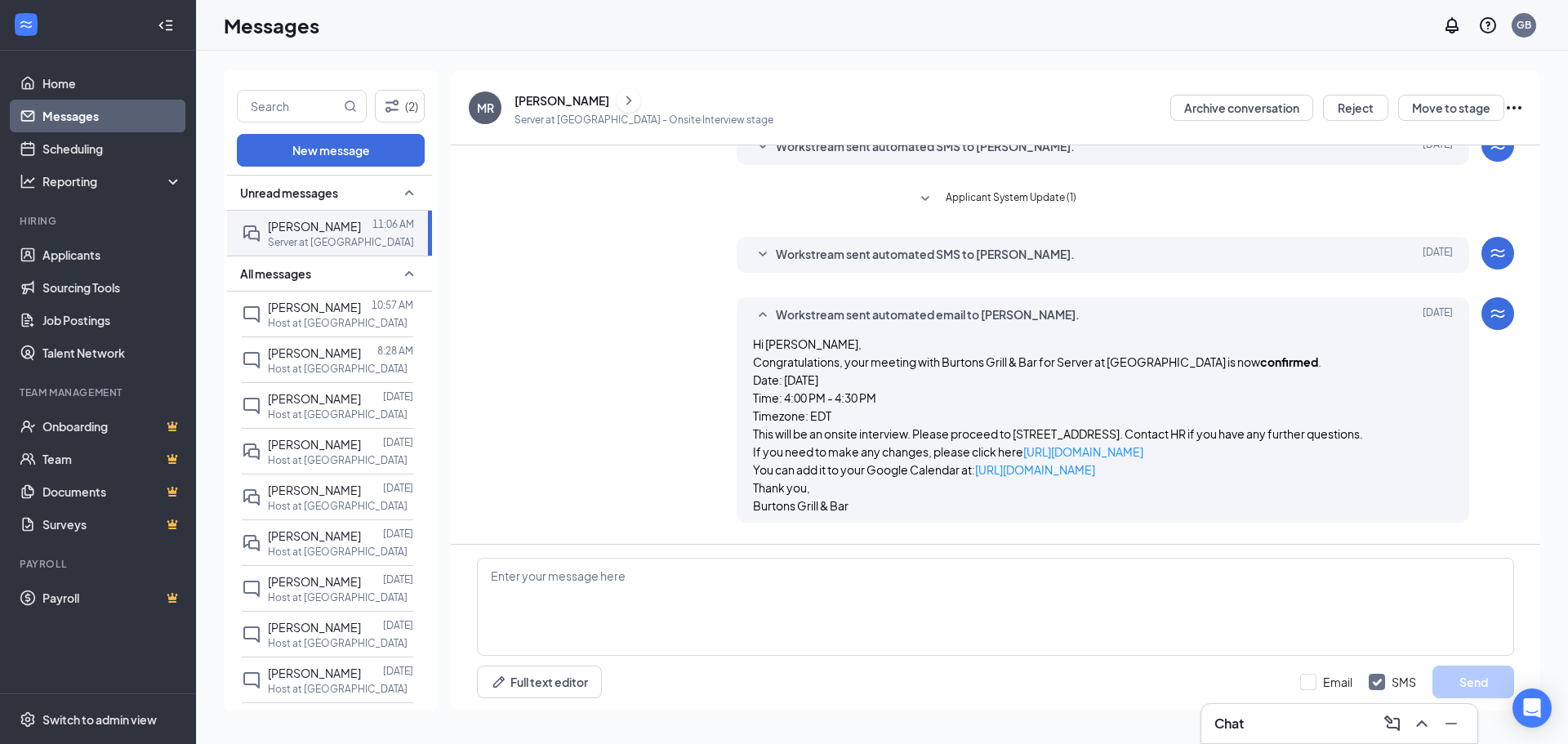
click at [763, 314] on icon "SmallChevronUp" at bounding box center [762, 314] width 19 height 19
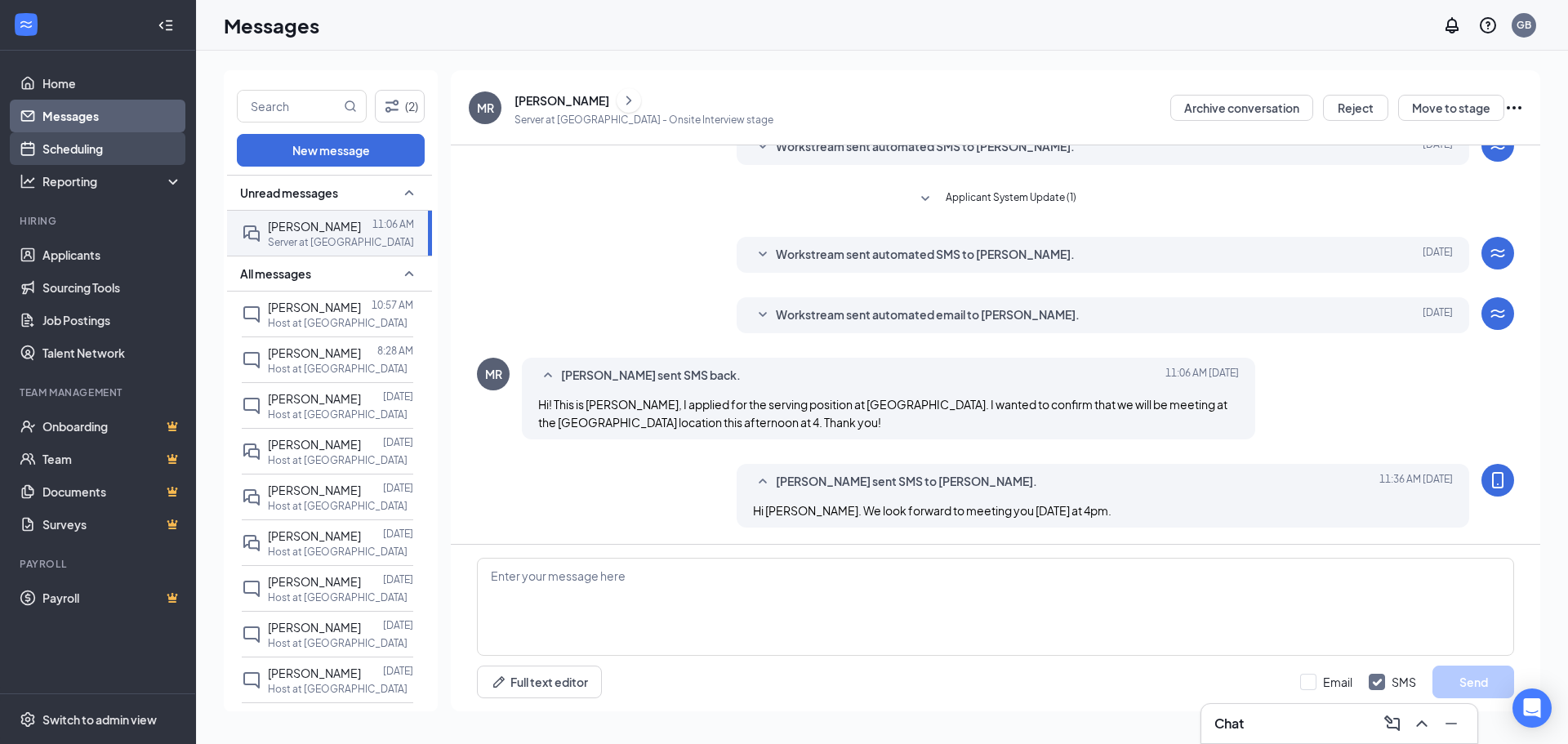
click at [55, 161] on link "Scheduling" at bounding box center [113, 148] width 139 height 33
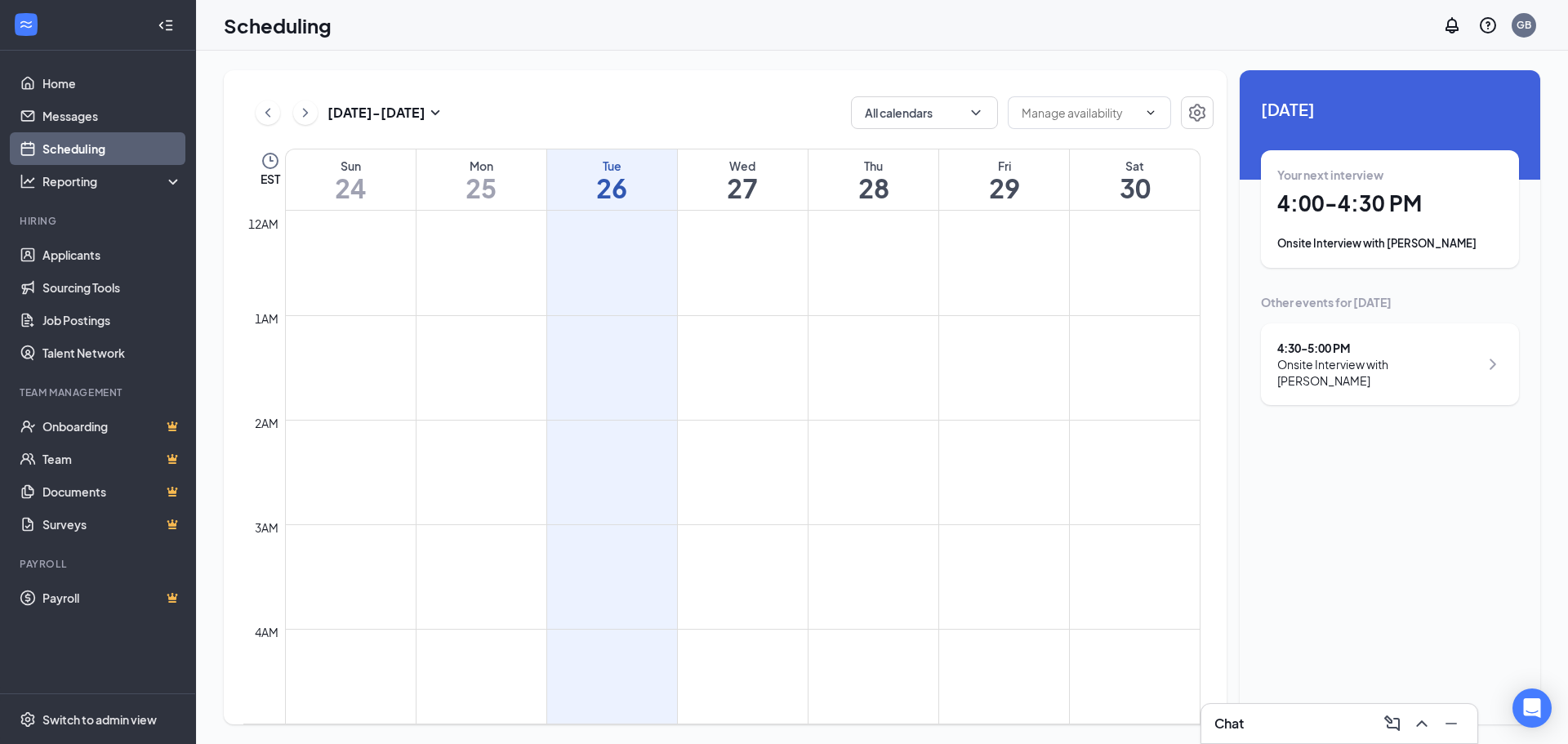
scroll to position [803, 0]
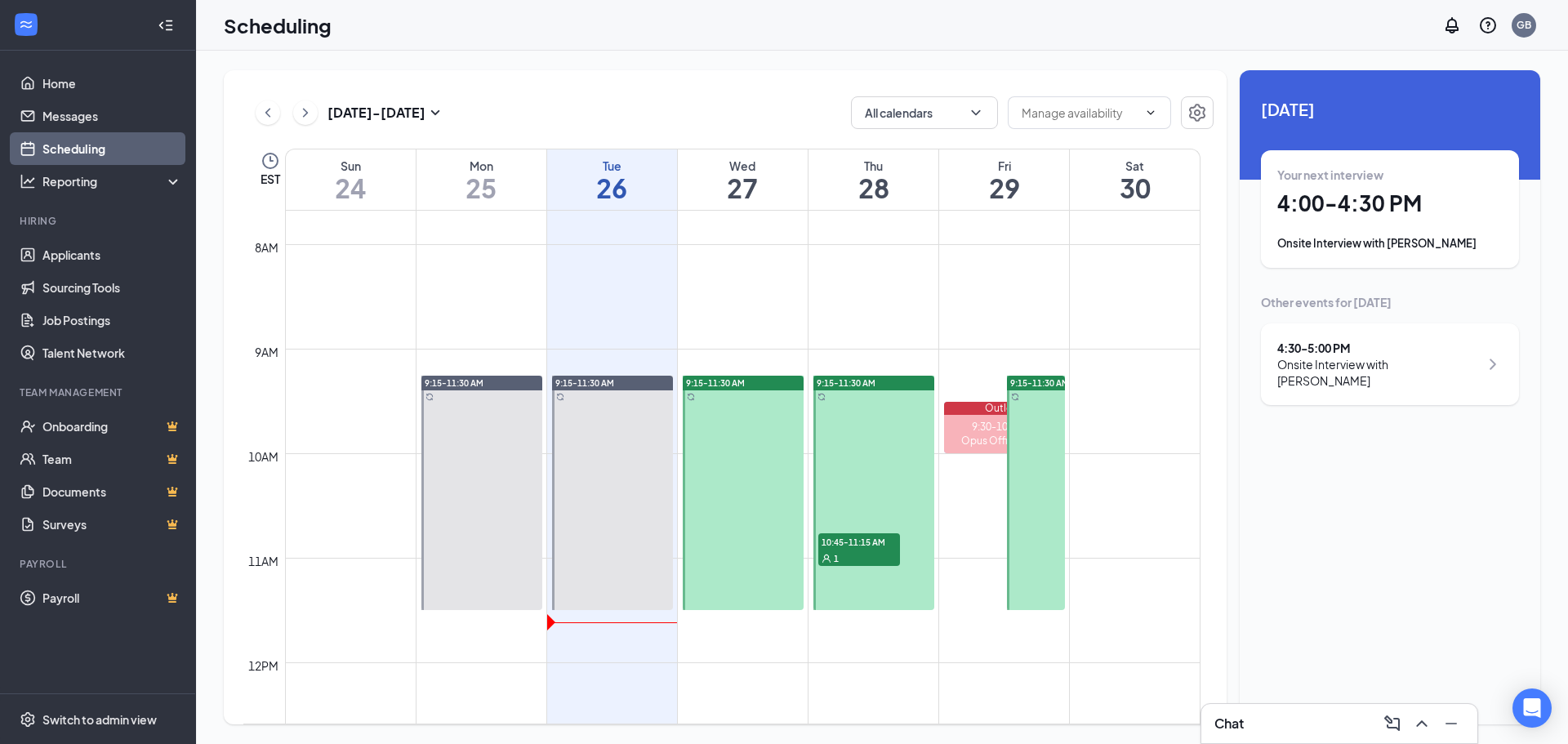
click at [853, 554] on div "1" at bounding box center [859, 557] width 82 height 16
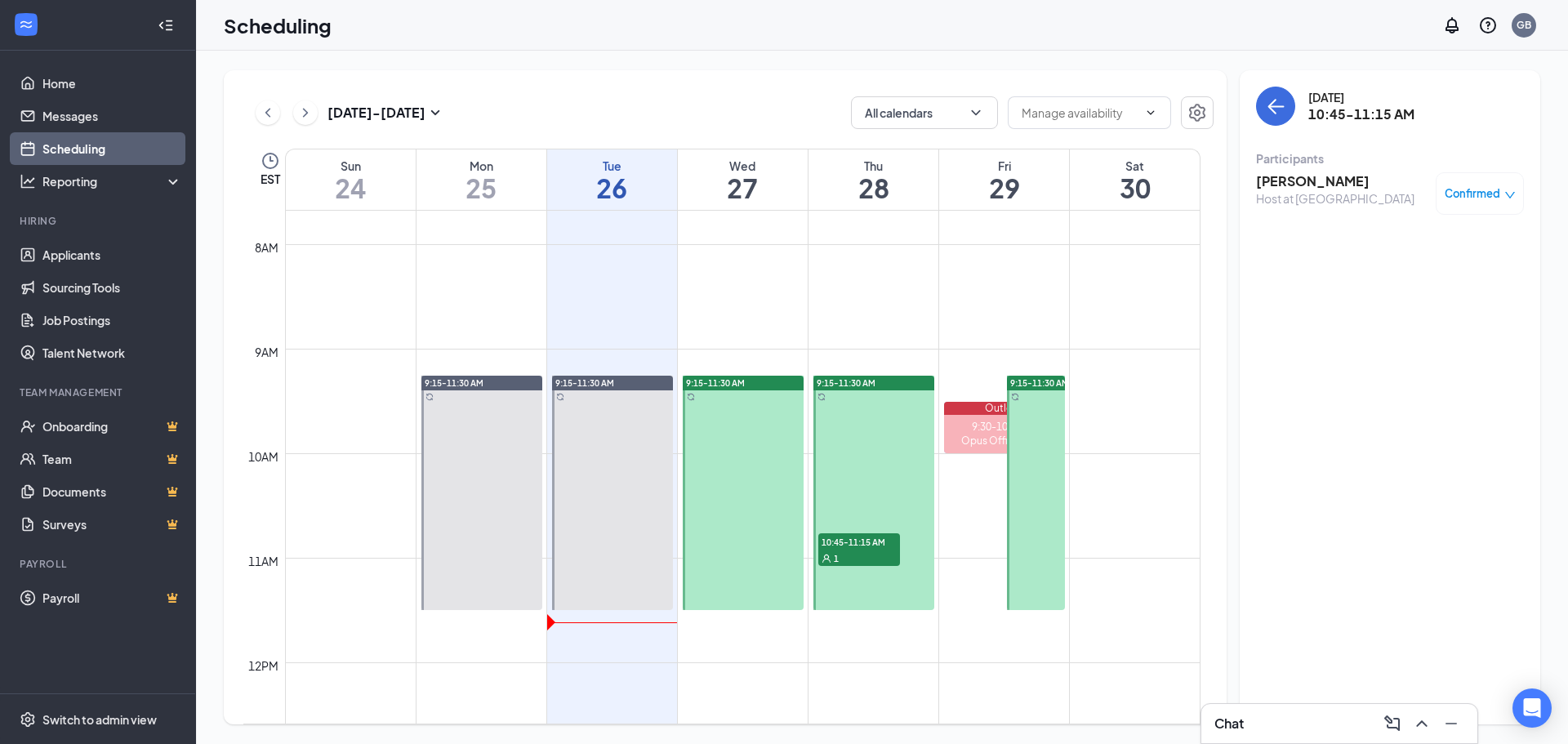
click at [853, 554] on div "1" at bounding box center [859, 557] width 82 height 16
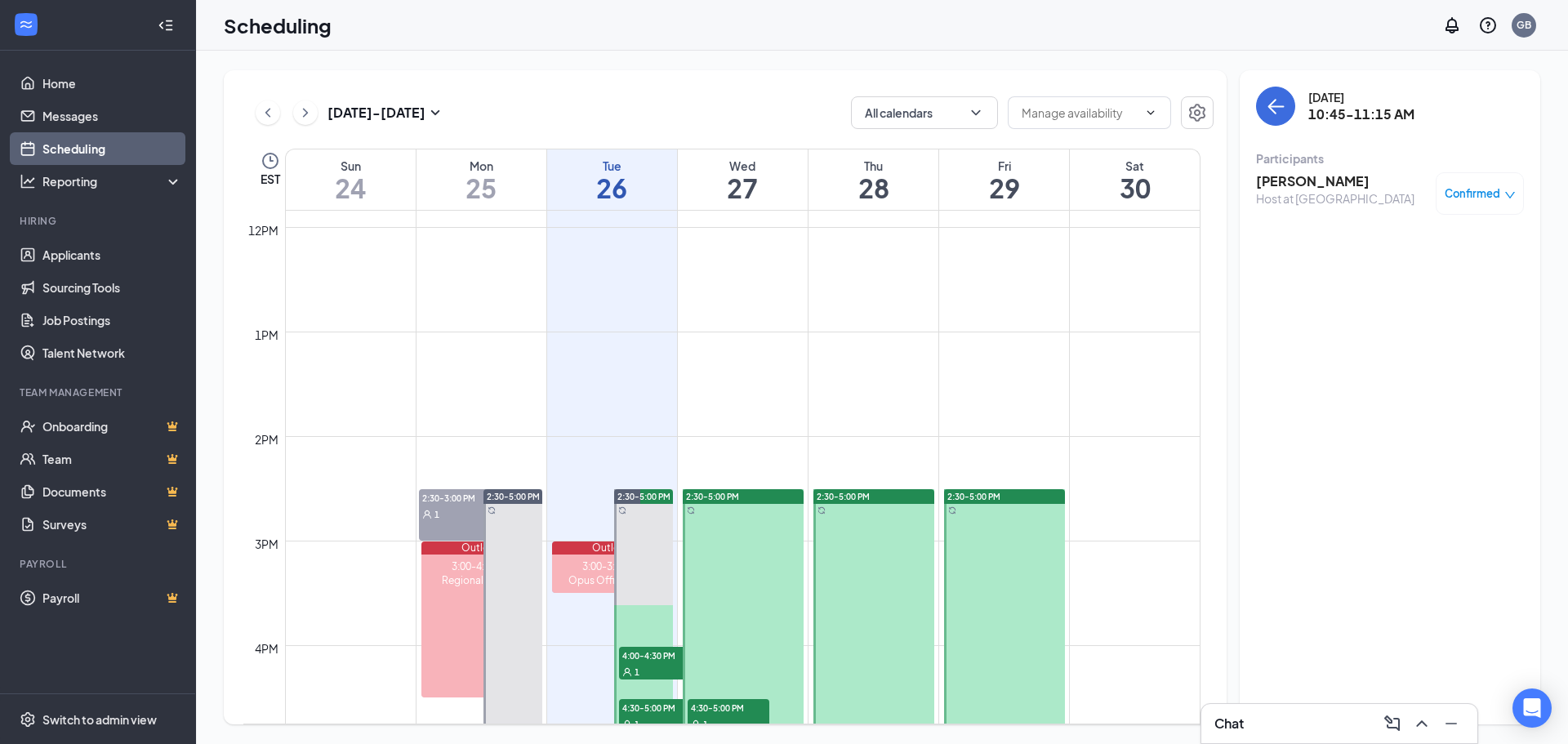
scroll to position [1457, 0]
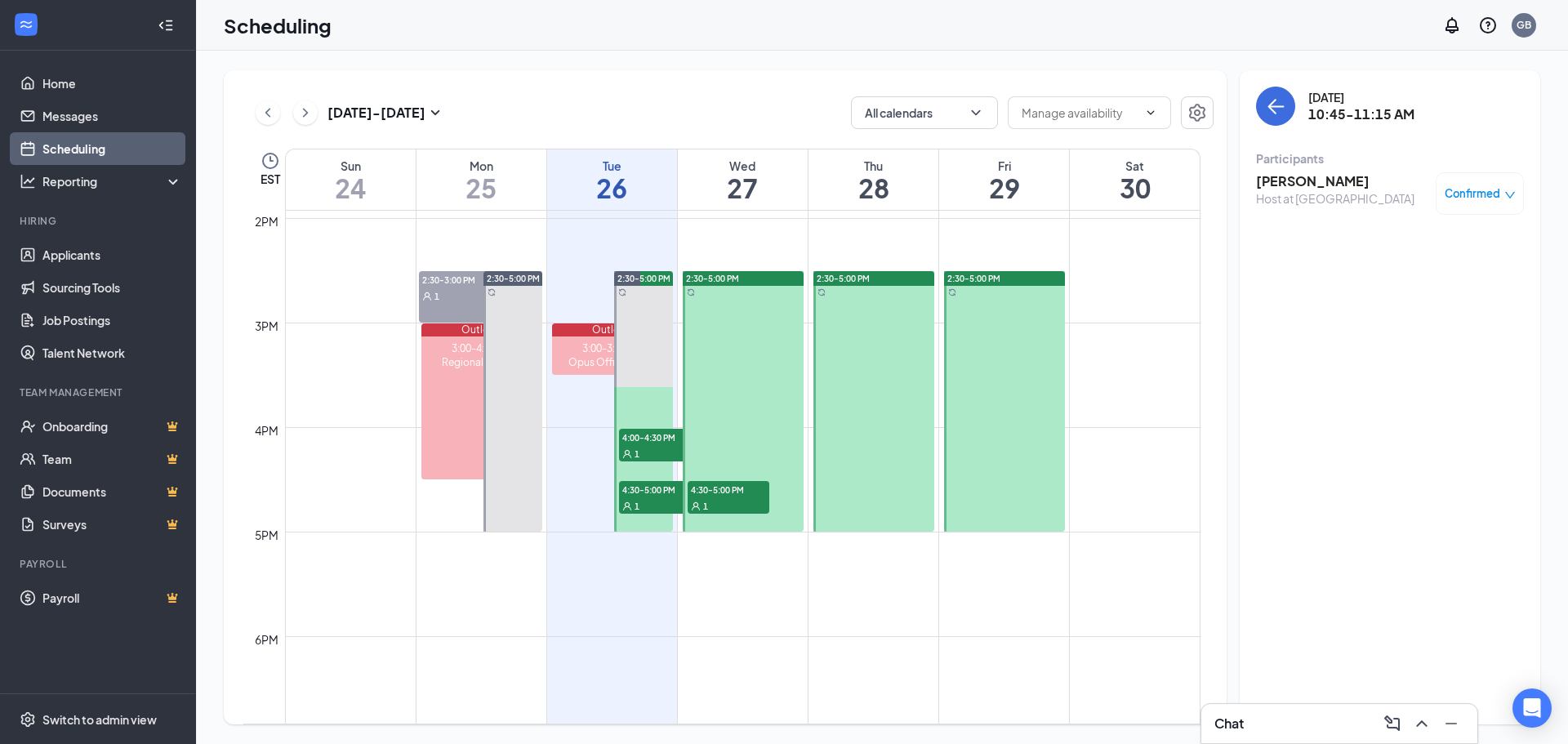
click at [723, 508] on div "1" at bounding box center [728, 505] width 82 height 16
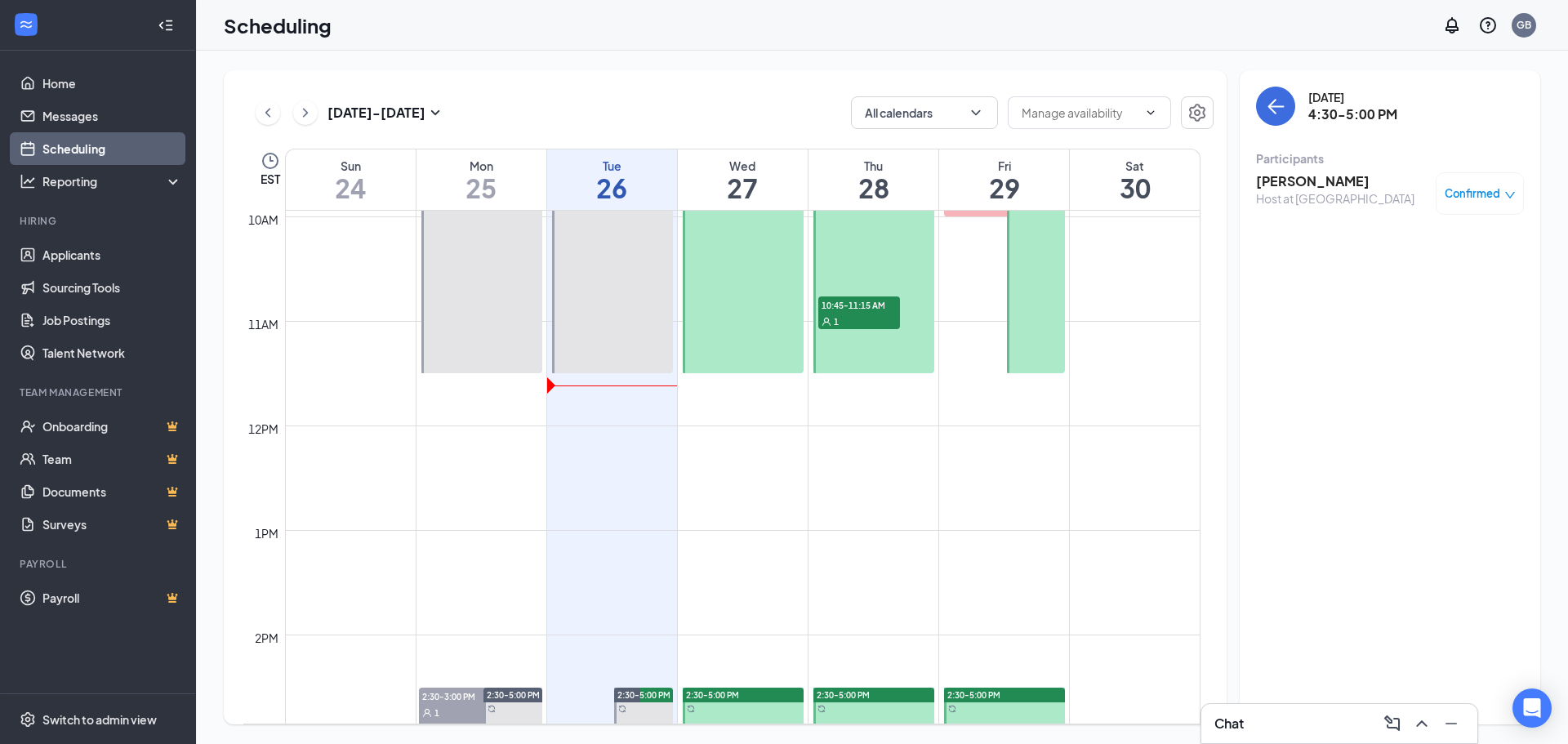
scroll to position [1021, 0]
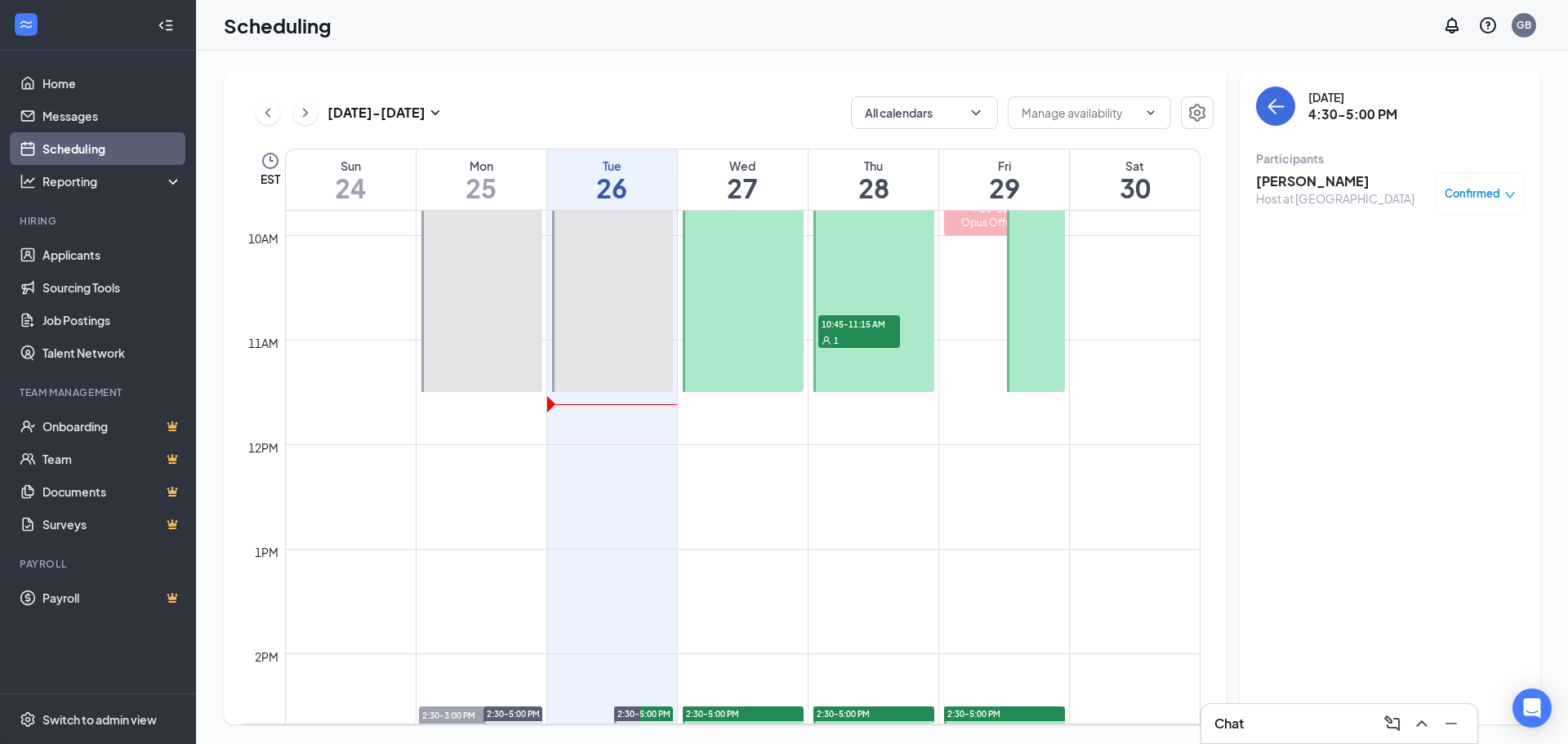
click at [871, 335] on div "1" at bounding box center [859, 340] width 82 height 16
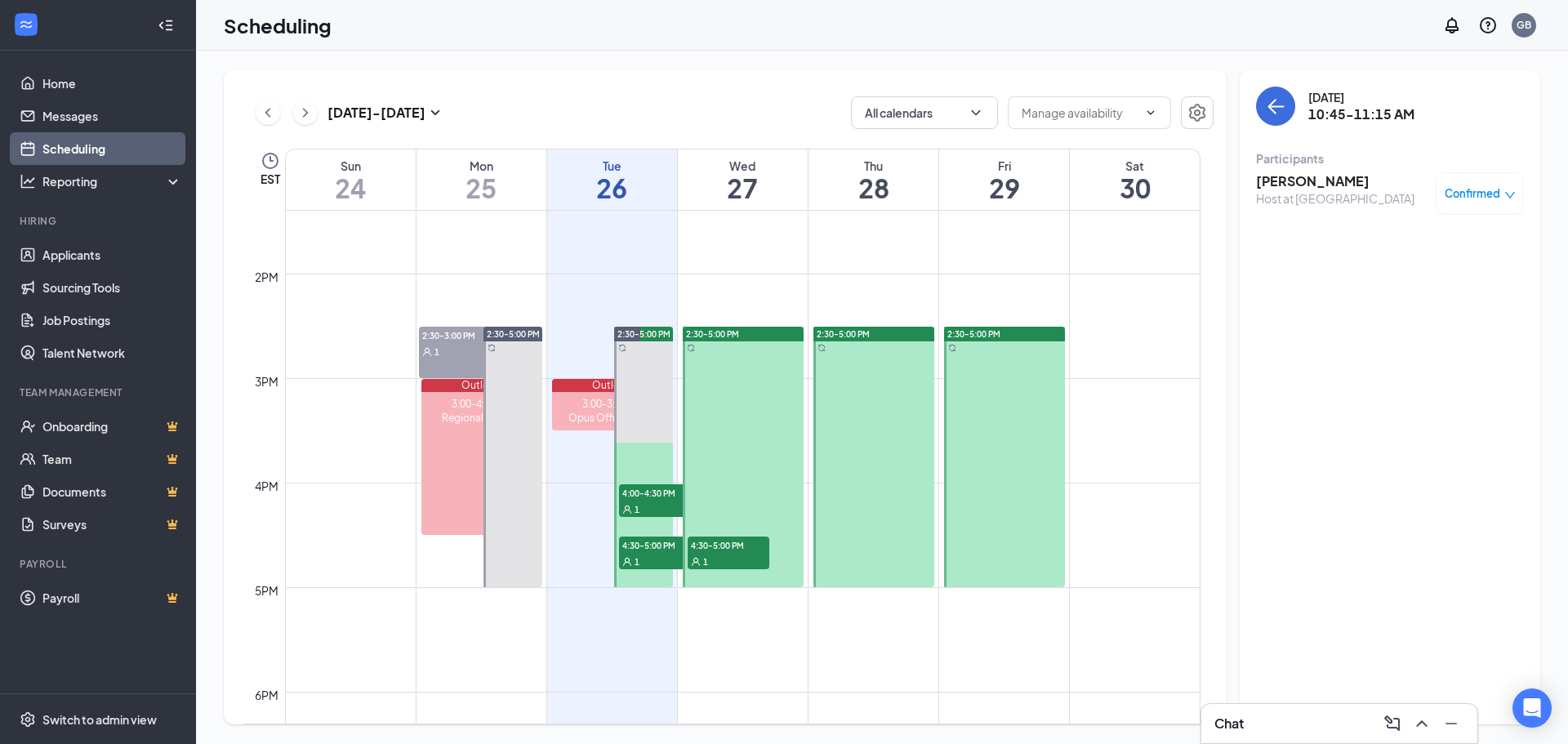
scroll to position [1457, 0]
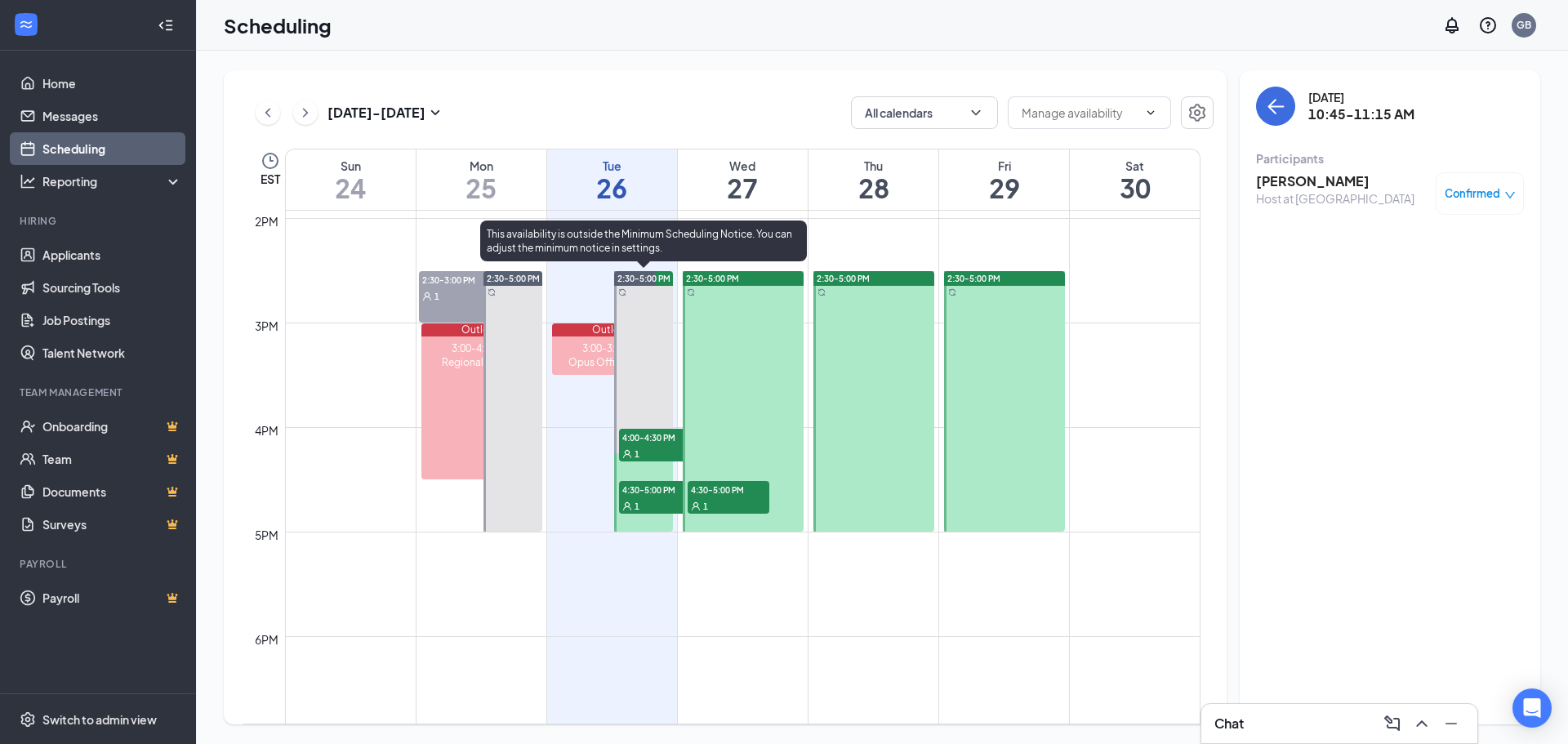
click at [656, 431] on span "4:00-4:30 PM" at bounding box center [660, 436] width 82 height 16
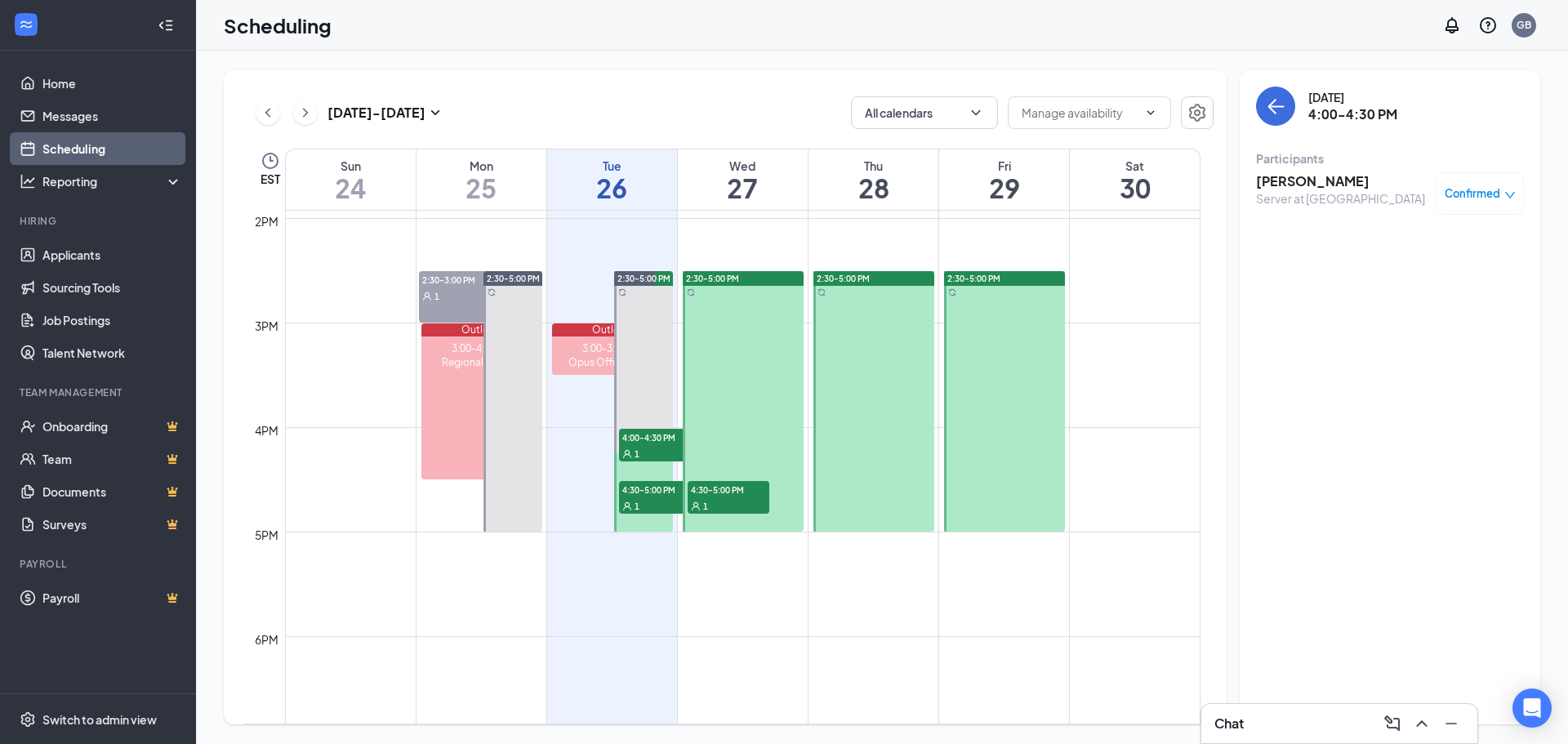
click at [1322, 177] on h3 "[PERSON_NAME]" at bounding box center [1340, 181] width 169 height 18
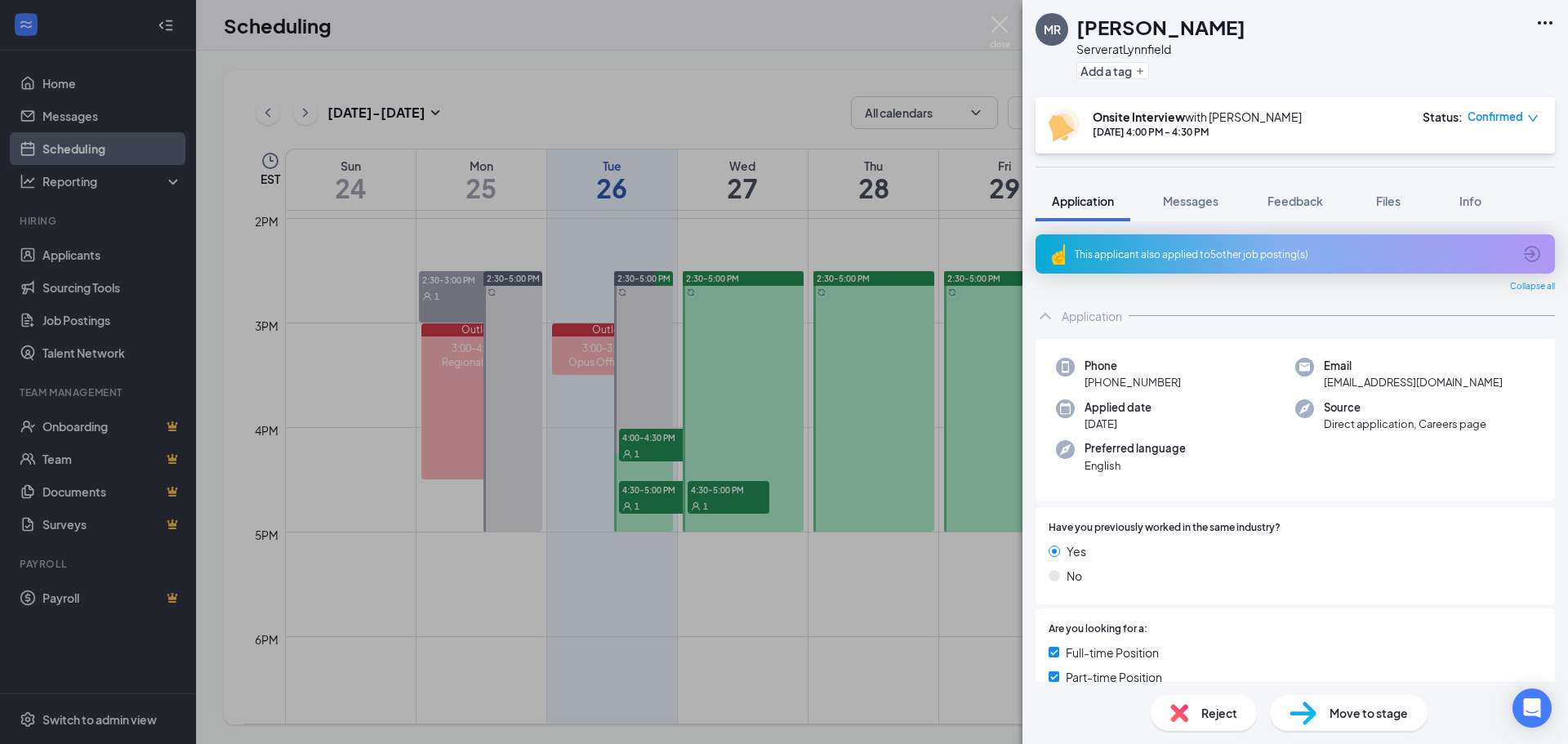
click at [1083, 251] on div "This applicant also applied to 5 other job posting(s)" at bounding box center [1293, 254] width 438 height 14
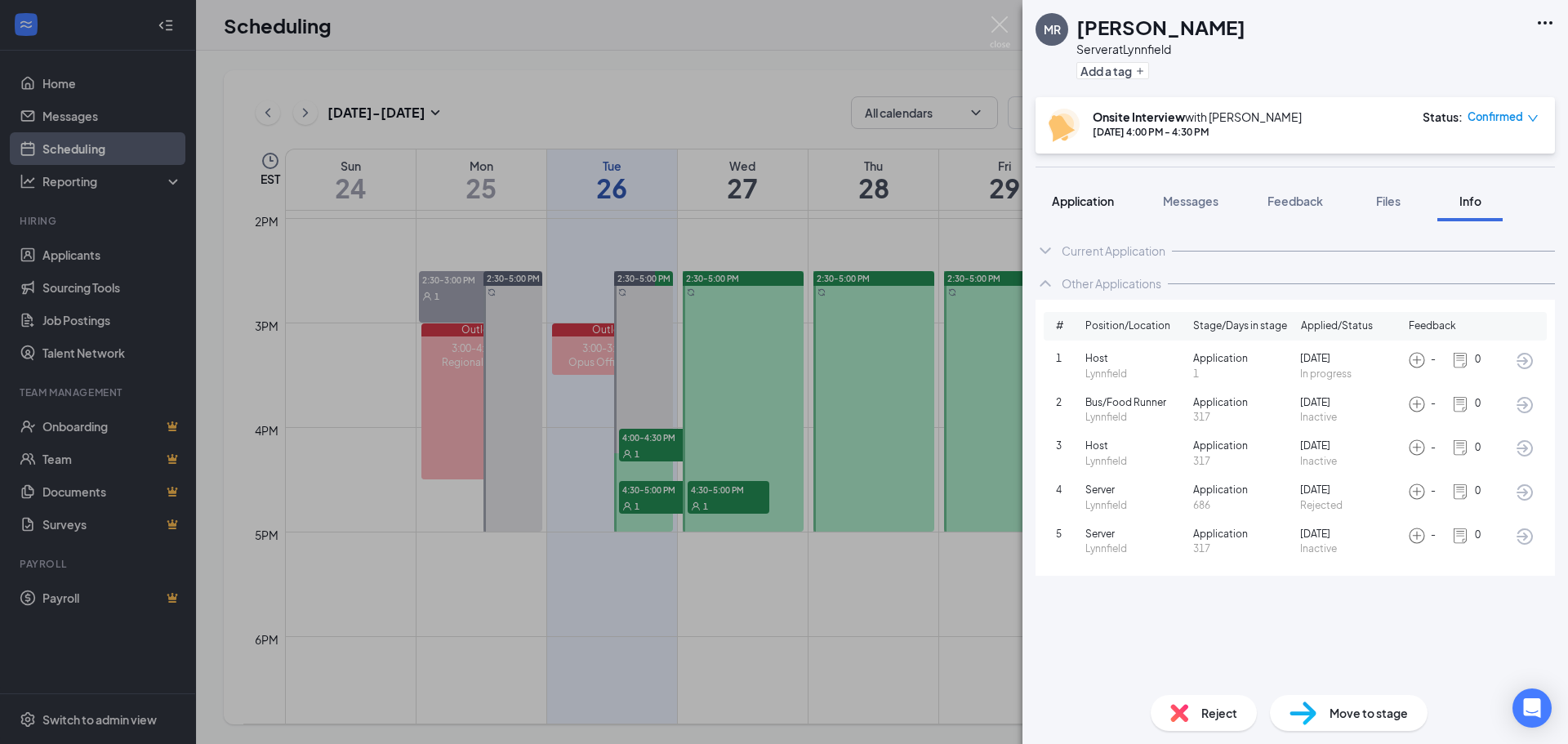
click at [1093, 205] on span "Application" at bounding box center [1083, 200] width 62 height 14
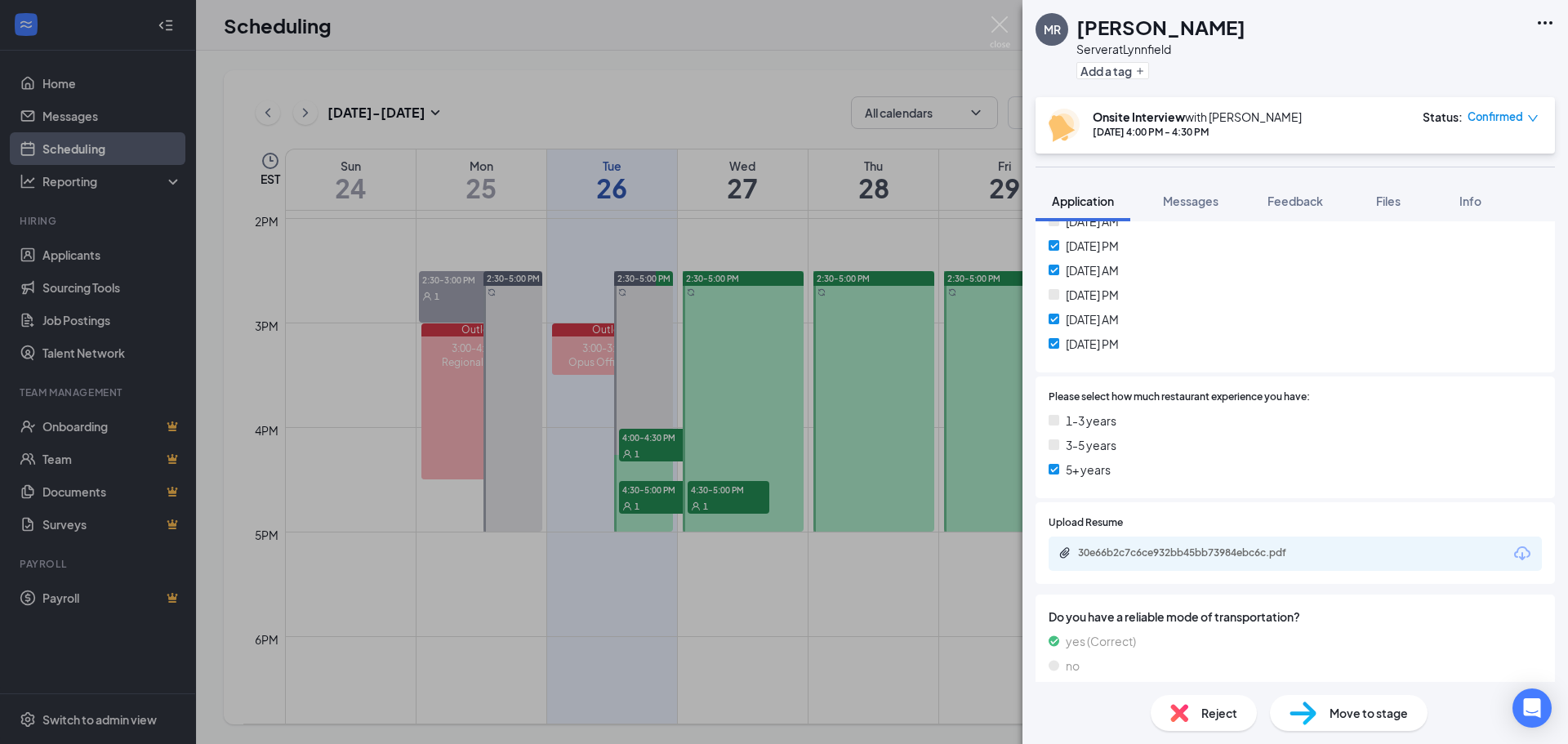
scroll to position [769, 0]
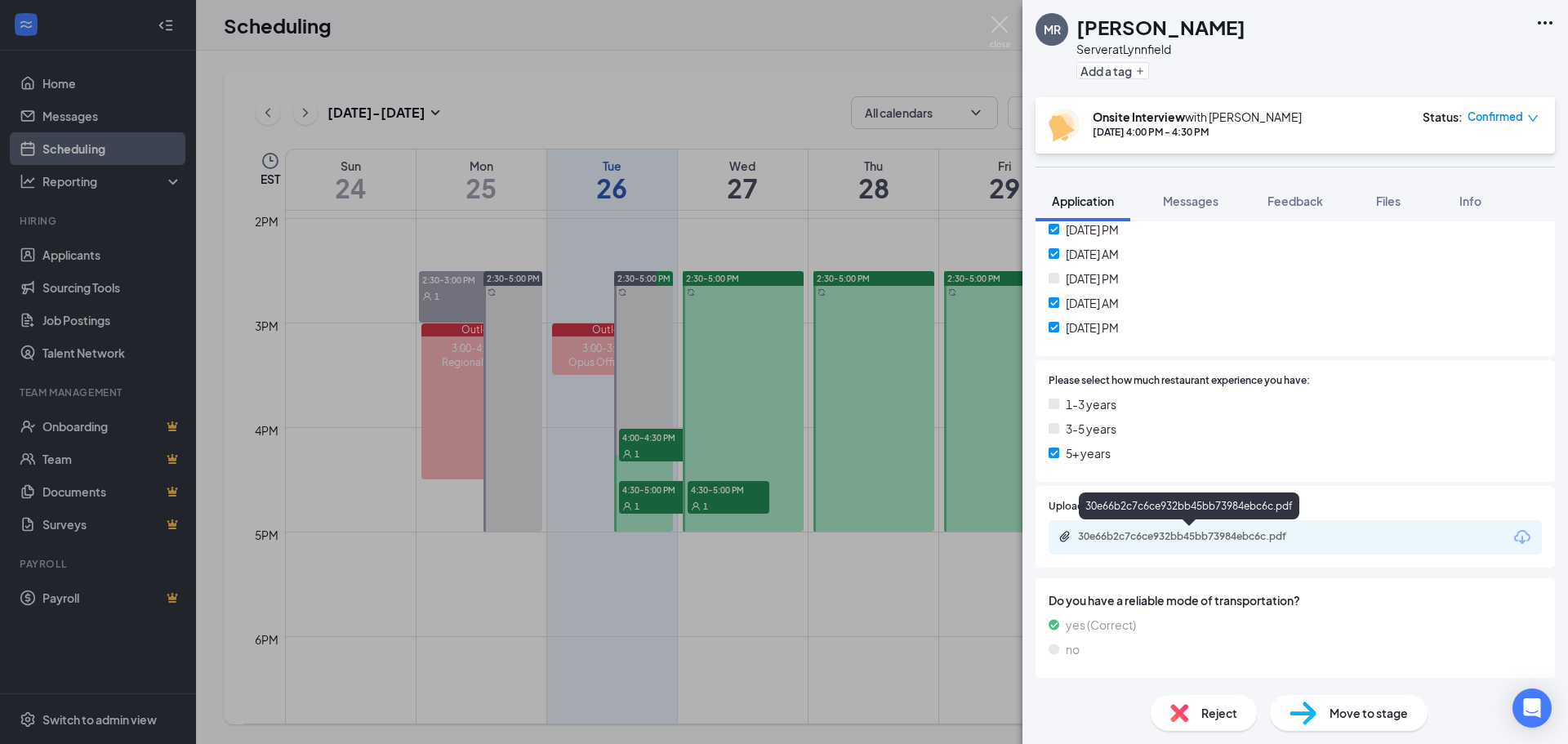
click at [1227, 536] on div "30e66b2c7c6ce932bb45bb73984ebc6c.pdf" at bounding box center [1192, 537] width 229 height 13
click at [664, 503] on div "[PERSON_NAME] Server at [GEOGRAPHIC_DATA] Add a tag Onsite Interview with [PERS…" at bounding box center [784, 372] width 1568 height 744
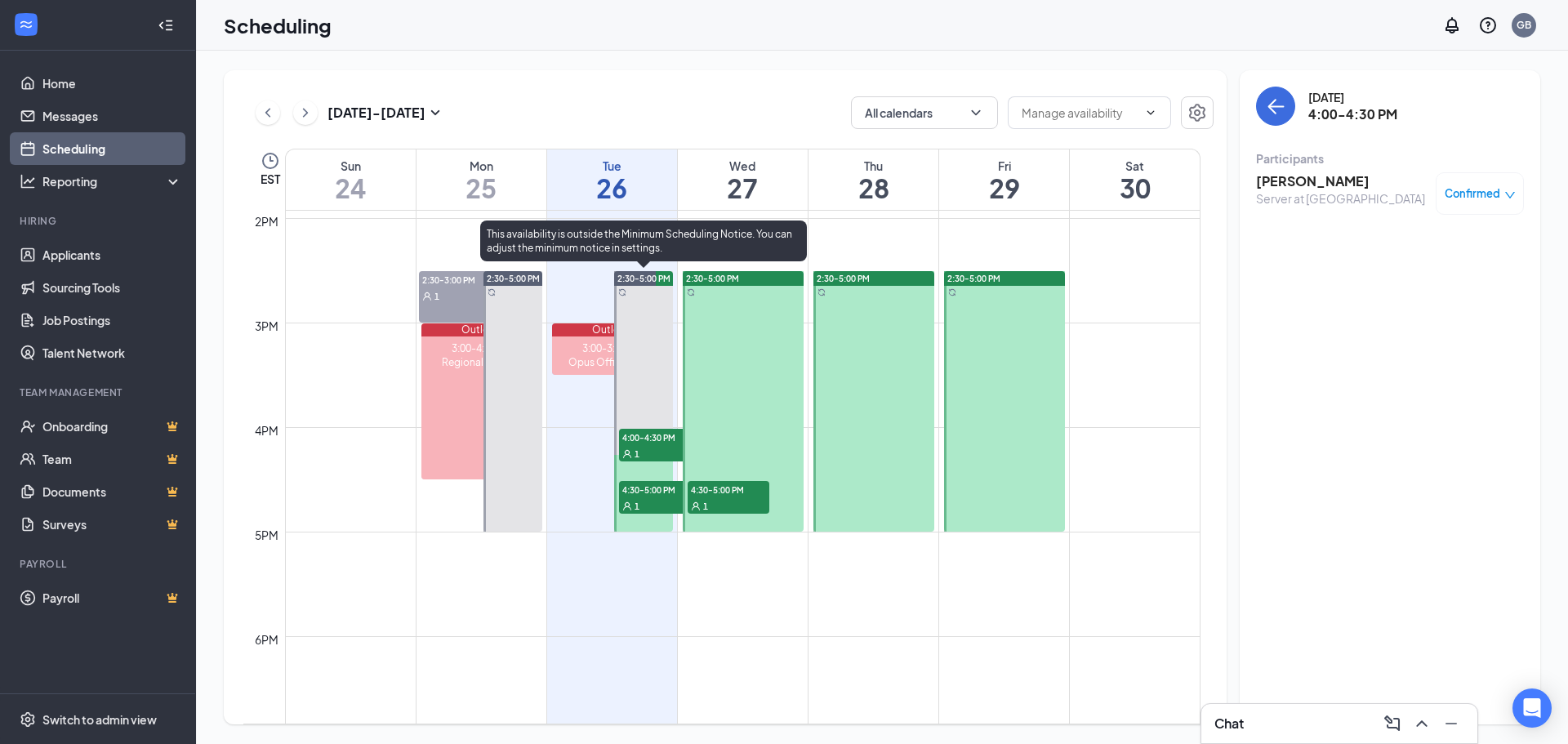
click at [634, 503] on span "1" at bounding box center [637, 507] width 5 height 12
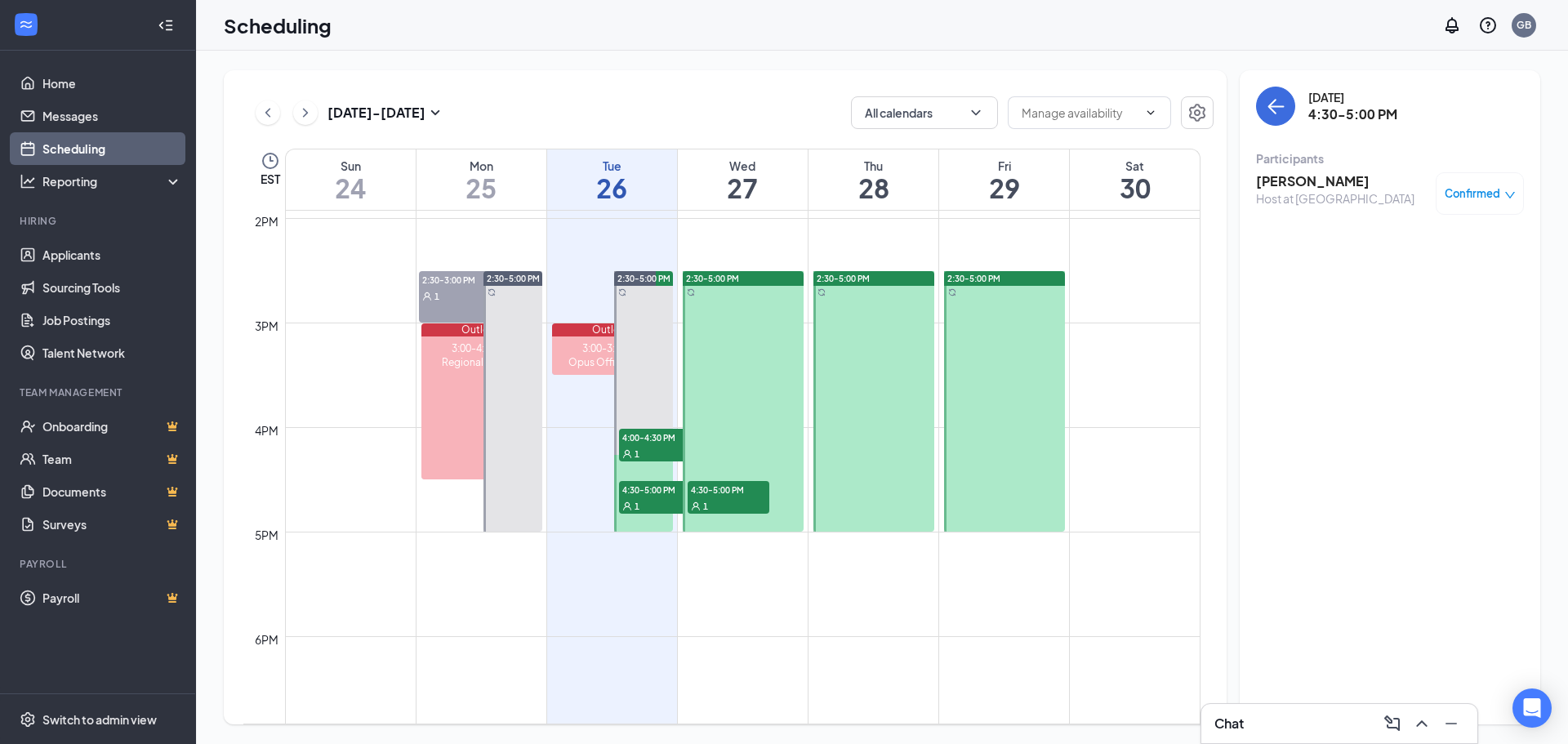
click at [1292, 187] on h3 "[PERSON_NAME]" at bounding box center [1335, 181] width 159 height 18
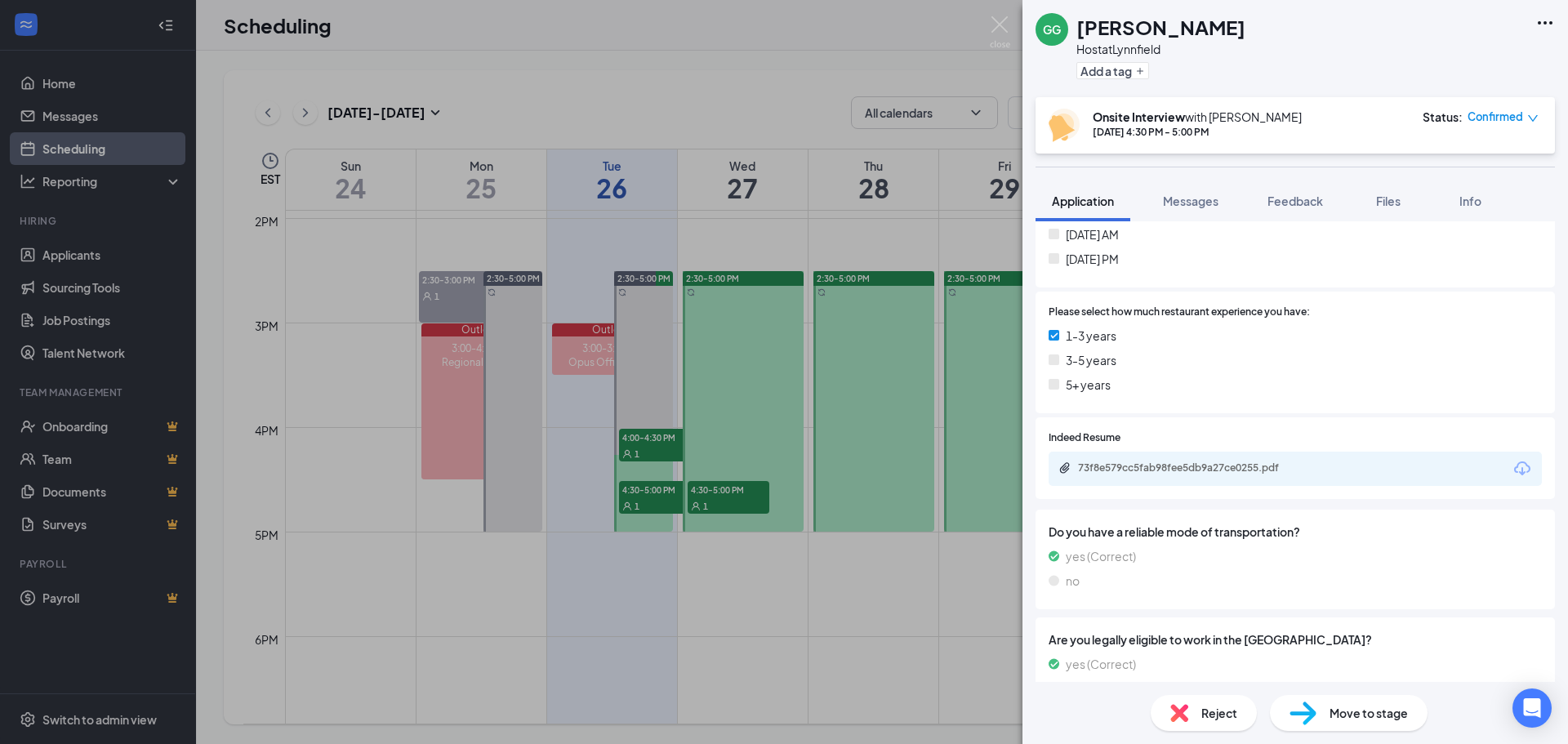
scroll to position [805, 0]
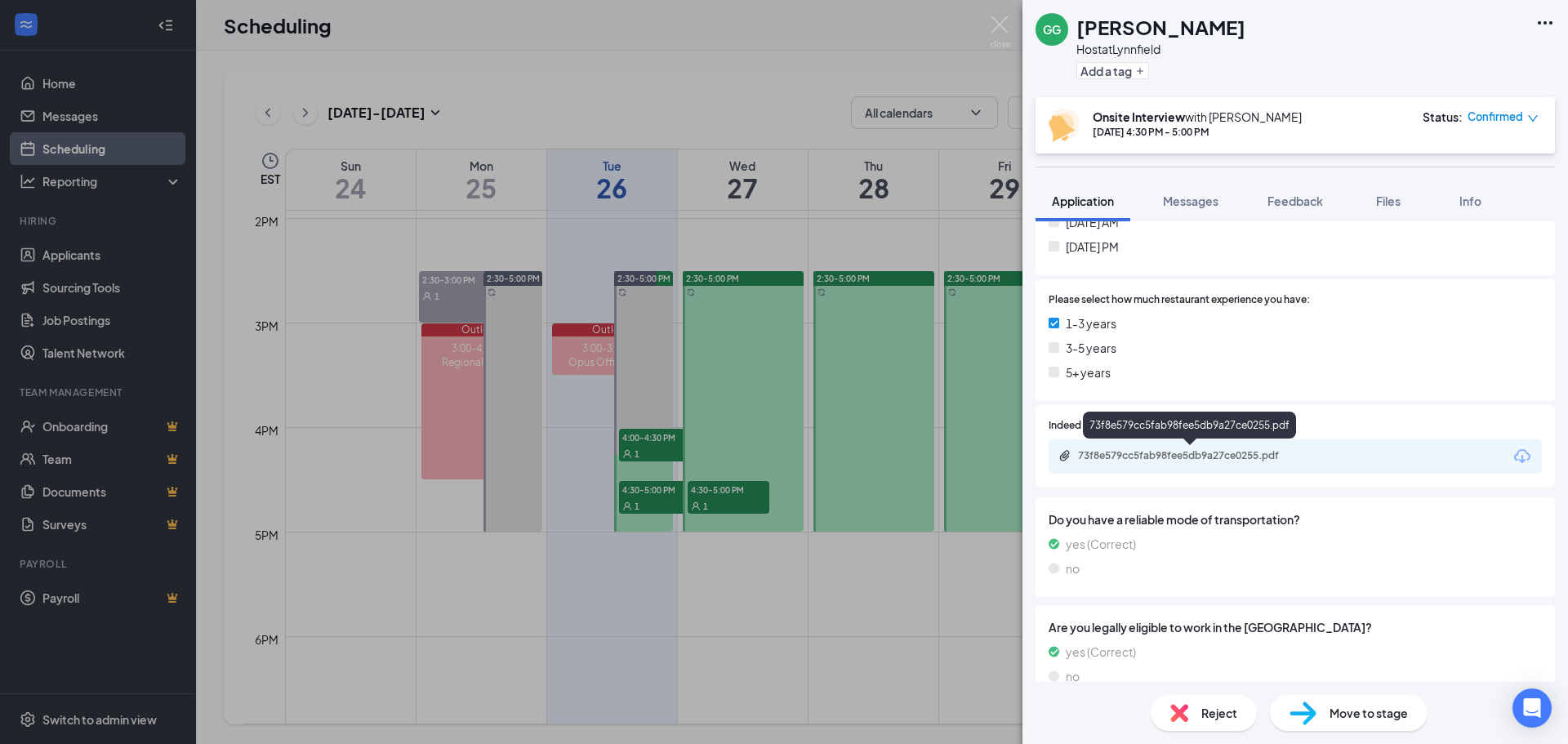
click at [1216, 454] on div "73f8e579cc5fab98fee5db9a27ce0255.pdf" at bounding box center [1192, 456] width 229 height 13
